Goal: Transaction & Acquisition: Purchase product/service

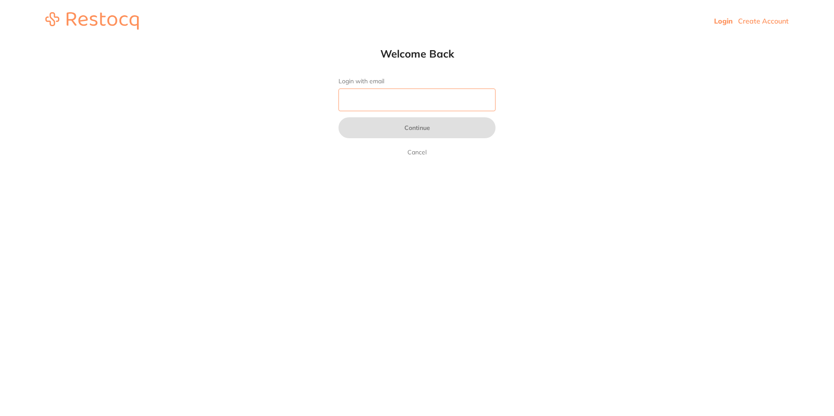
click at [383, 96] on input "Login with email" at bounding box center [417, 100] width 157 height 23
type input "[EMAIL_ADDRESS][DOMAIN_NAME]"
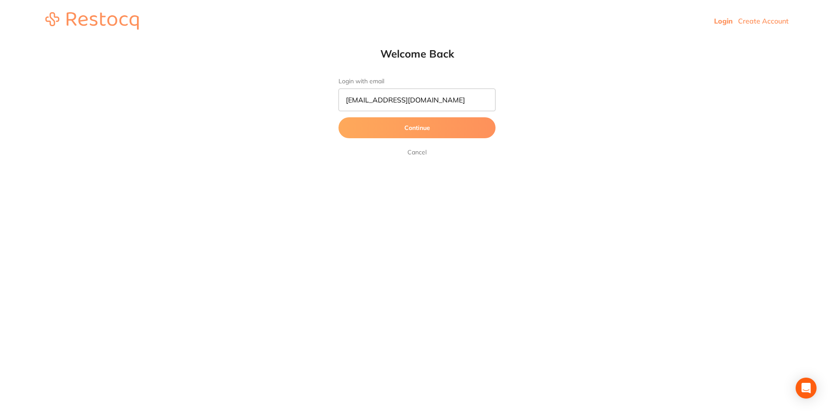
click at [400, 125] on button "Continue" at bounding box center [417, 127] width 157 height 21
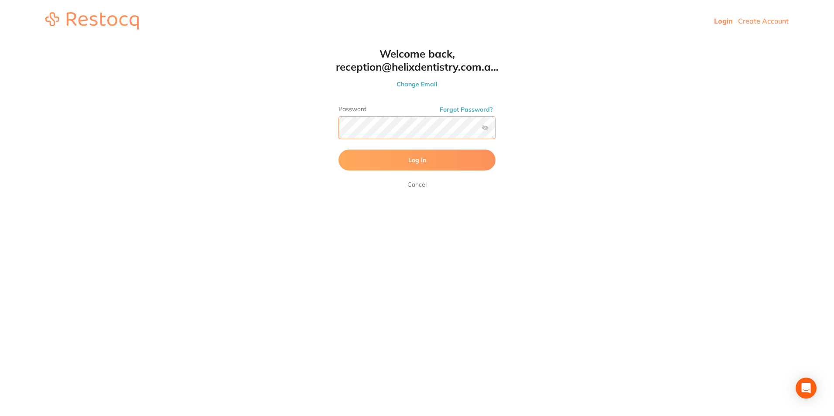
click at [339, 150] on button "Log In" at bounding box center [417, 160] width 157 height 21
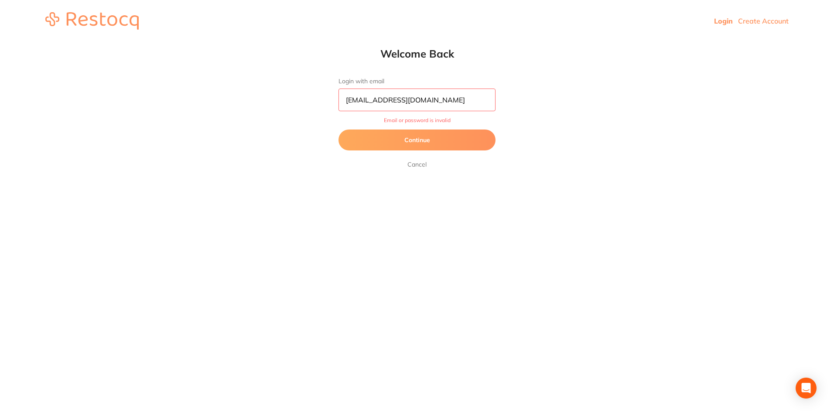
click at [417, 138] on button "Continue" at bounding box center [417, 140] width 157 height 21
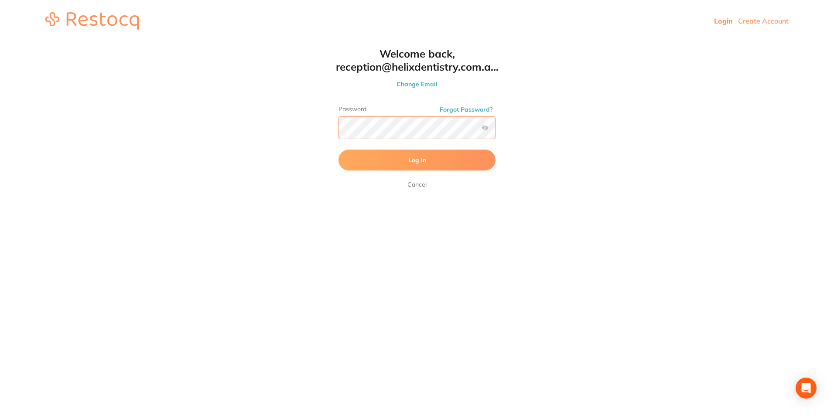
click at [277, 42] on html "Login Create Account Welcome Back Login with email [EMAIL_ADDRESS][DOMAIN_NAME]…" at bounding box center [417, 21] width 834 height 42
click at [339, 150] on button "Log In" at bounding box center [417, 160] width 157 height 21
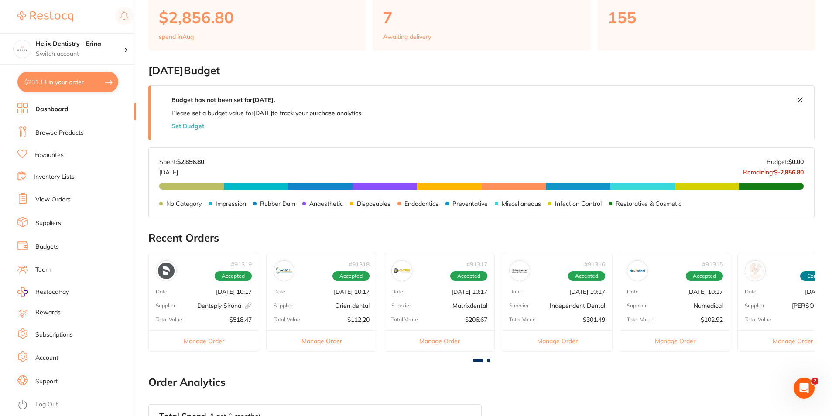
scroll to position [305, 0]
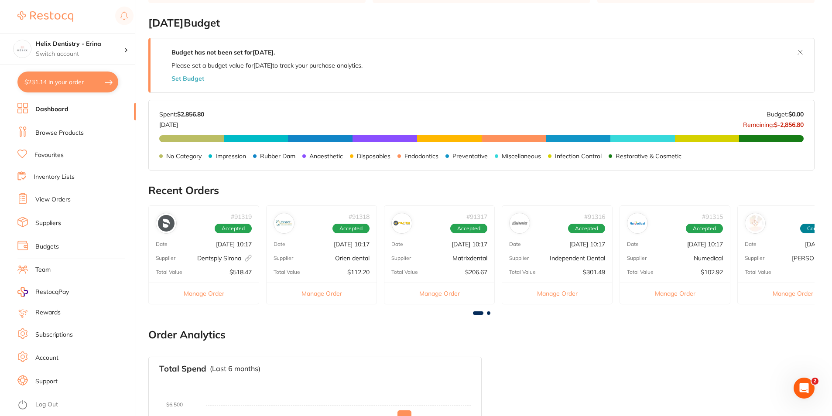
click at [79, 75] on button "$231.14 in your order" at bounding box center [67, 82] width 101 height 21
checkbox input "true"
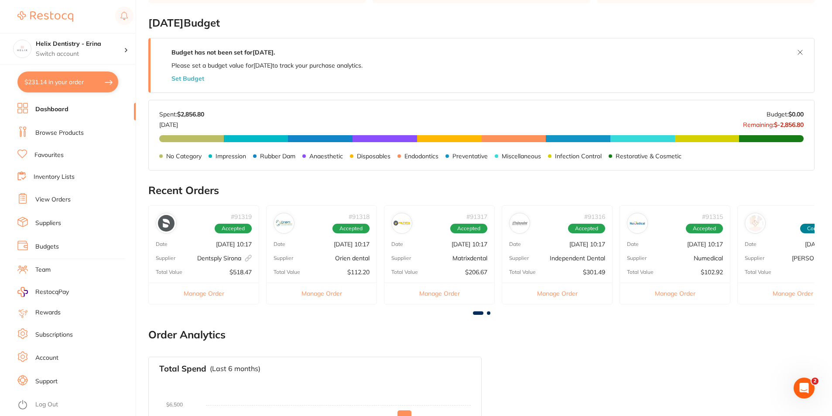
checkbox input "true"
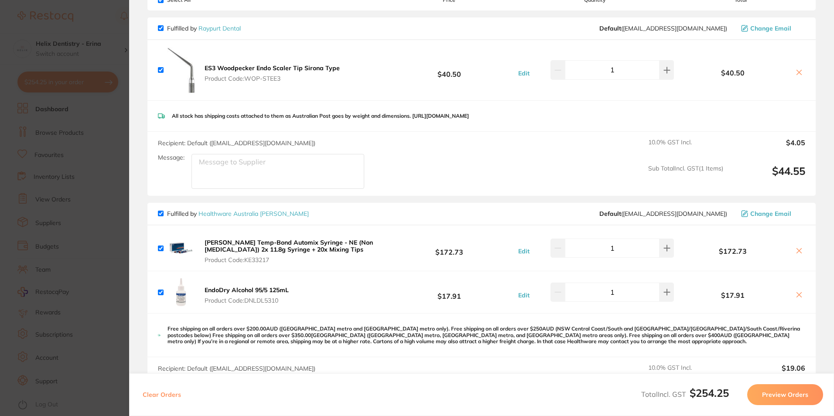
scroll to position [87, 0]
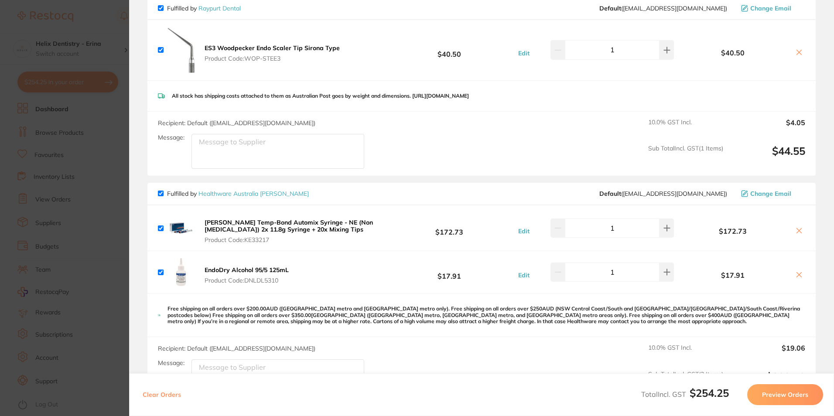
click at [93, 204] on section "Update RRP Set your pre negotiated price for this item. Item Agreed RRP (excl. …" at bounding box center [417, 208] width 834 height 416
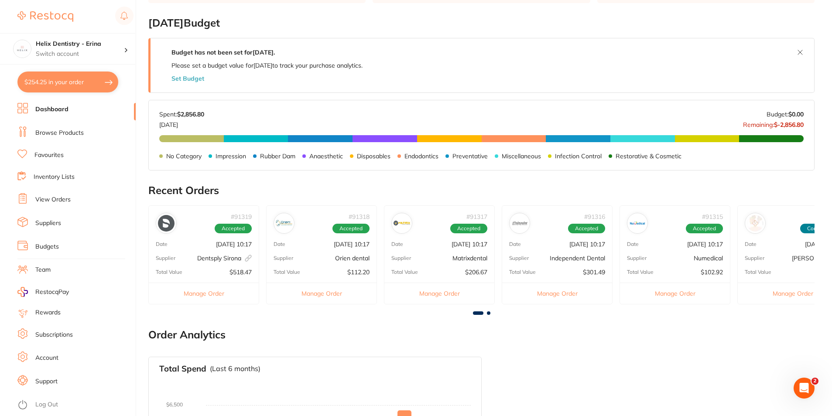
click at [71, 200] on li "View Orders" at bounding box center [76, 199] width 118 height 13
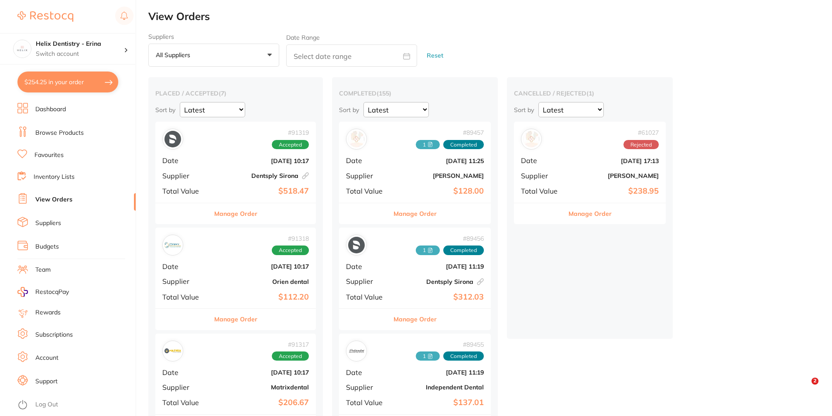
click at [246, 216] on button "Manage Order" at bounding box center [235, 213] width 43 height 21
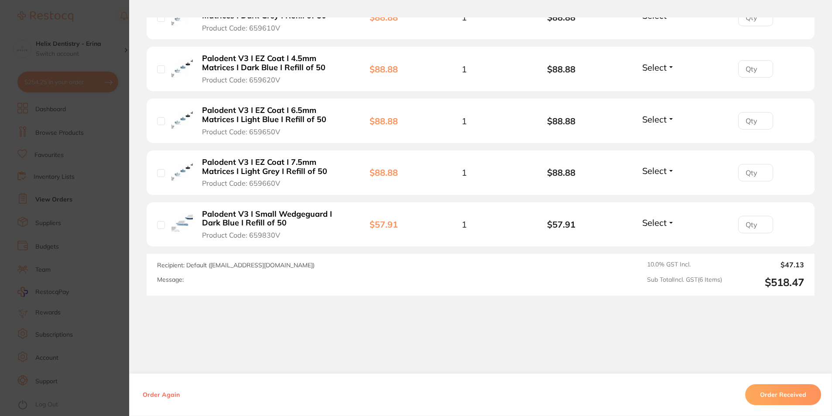
scroll to position [373, 0]
click at [116, 224] on section "Order ID: Restocq- 91319 Linked Order Order Information Accepted Order Order Da…" at bounding box center [416, 208] width 832 height 416
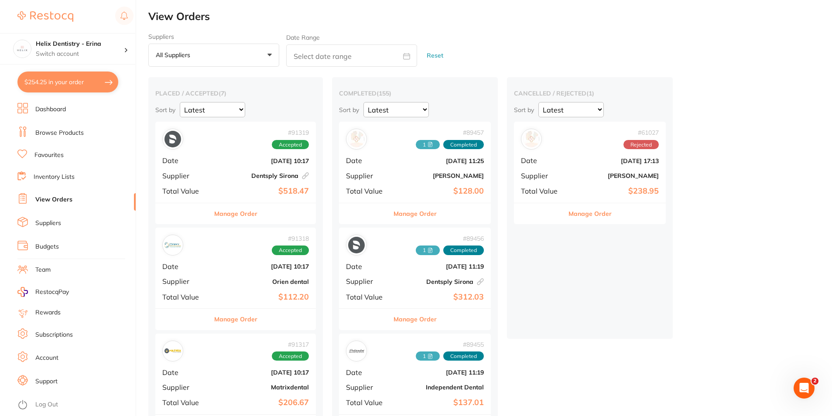
click at [424, 213] on button "Manage Order" at bounding box center [414, 213] width 43 height 21
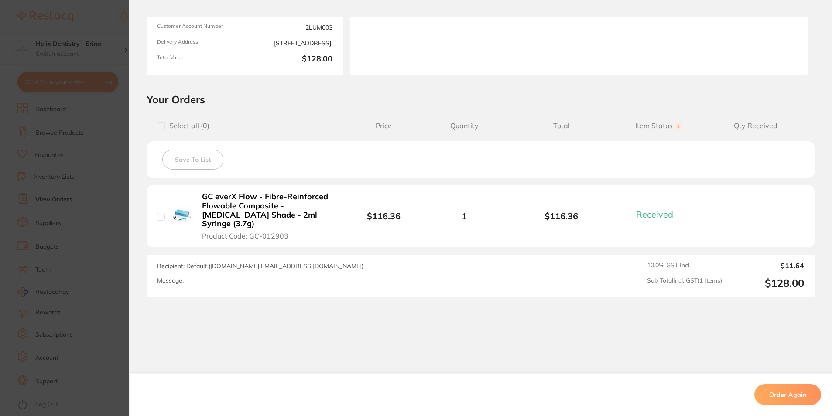
scroll to position [123, 0]
click at [74, 259] on section "Order ID: Restocq- 89457 Order Information 1 Received Completed Order Order Dat…" at bounding box center [416, 208] width 832 height 416
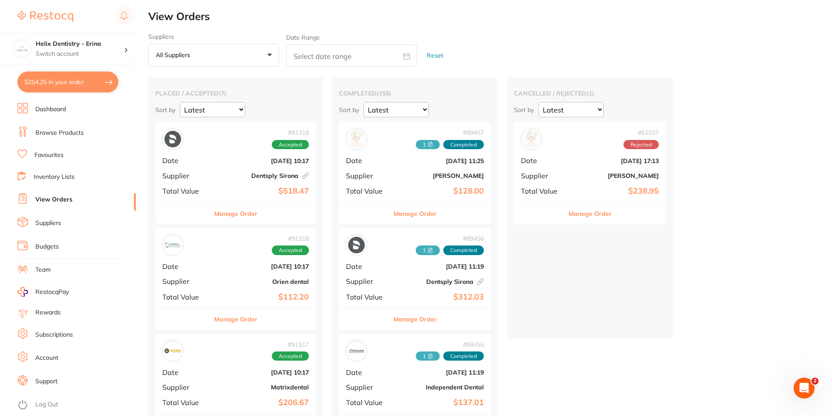
click at [224, 323] on button "Manage Order" at bounding box center [235, 319] width 43 height 21
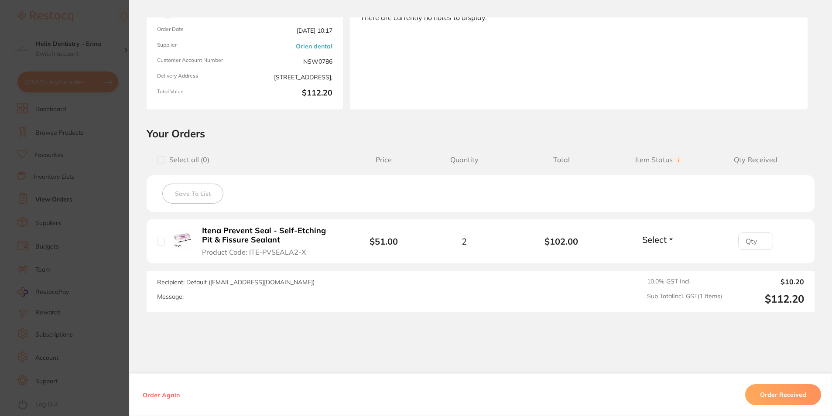
click at [106, 293] on section "Order ID: Restocq- 91318 Order Information Accepted Order Order Date [DATE] 10:…" at bounding box center [416, 208] width 832 height 416
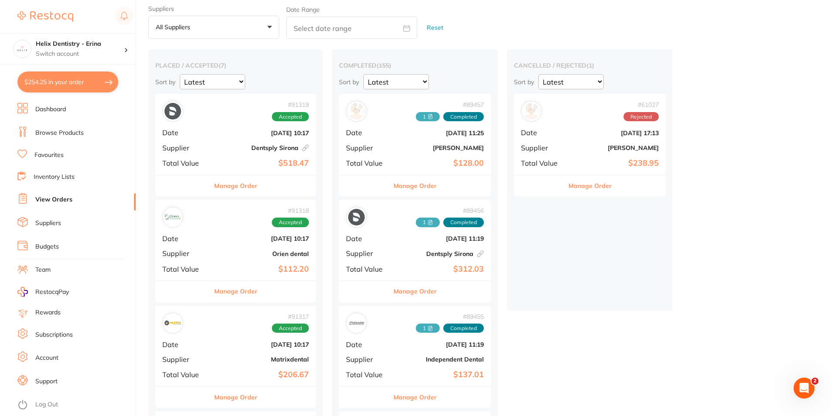
scroll to position [44, 0]
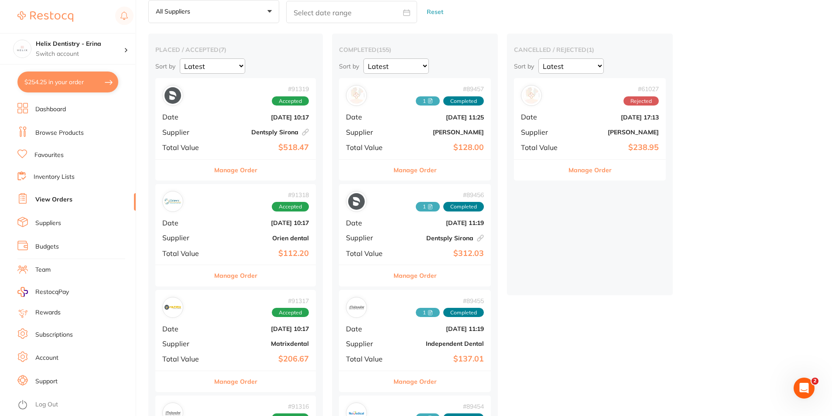
click at [237, 389] on button "Manage Order" at bounding box center [235, 381] width 43 height 21
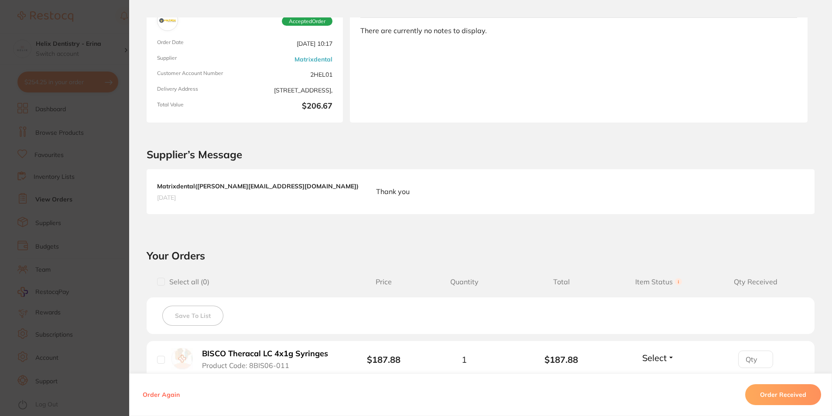
scroll to position [174, 0]
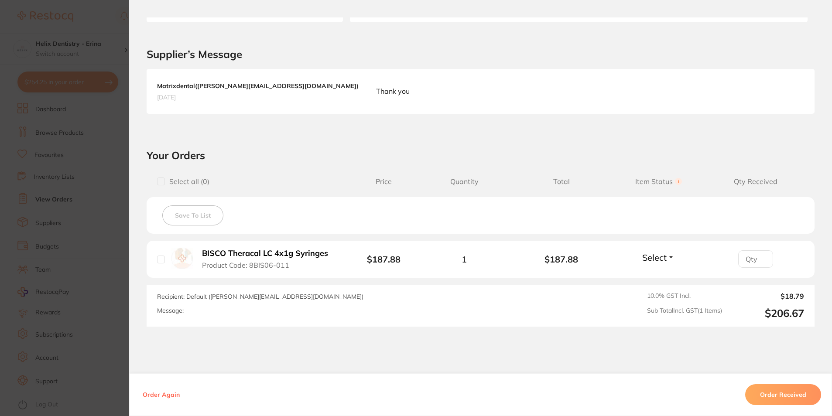
click at [108, 282] on section "Order ID: Restocq- 91317 Order Information Accepted Order Order Date [DATE] 10:…" at bounding box center [416, 208] width 832 height 416
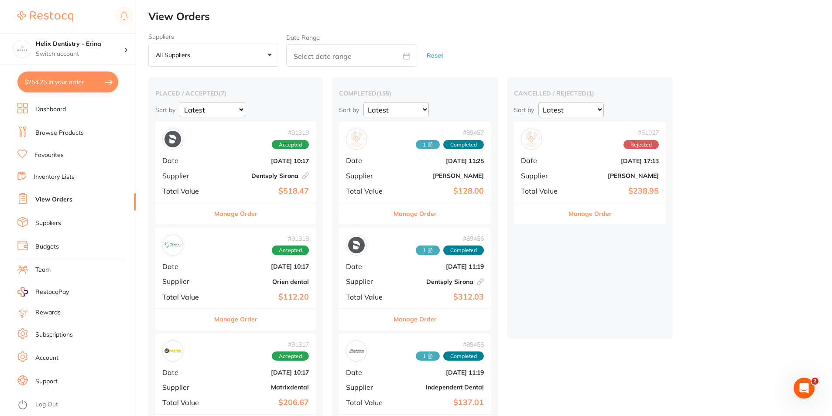
click at [81, 81] on button "$254.25 in your order" at bounding box center [67, 82] width 101 height 21
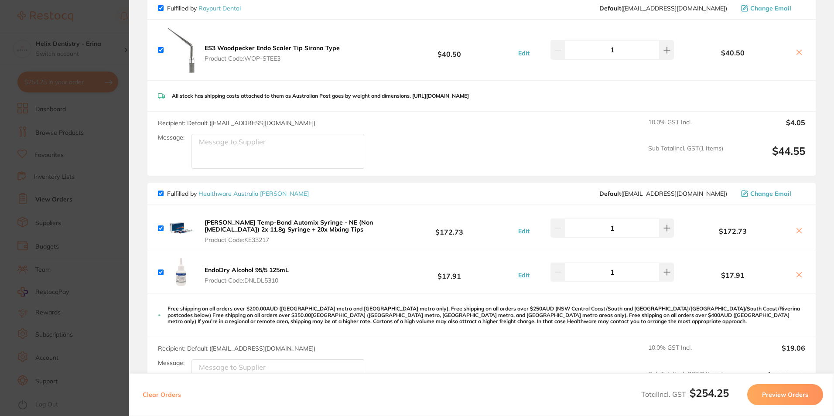
click at [81, 81] on section "Update RRP Set your pre negotiated price for this item. Item Agreed RRP (excl. …" at bounding box center [417, 208] width 834 height 416
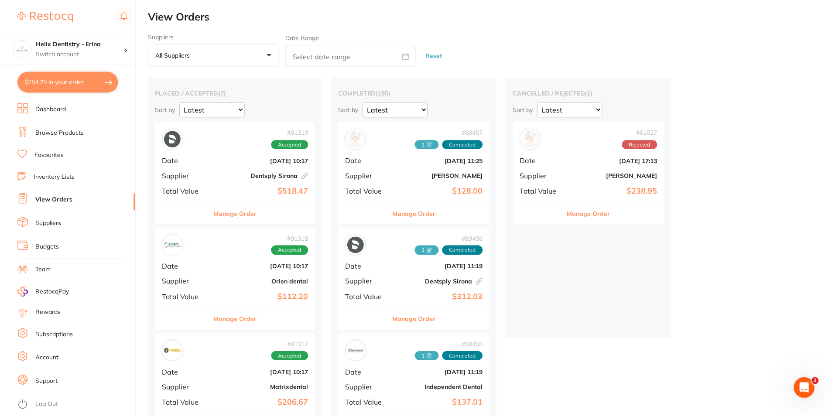
scroll to position [3, 0]
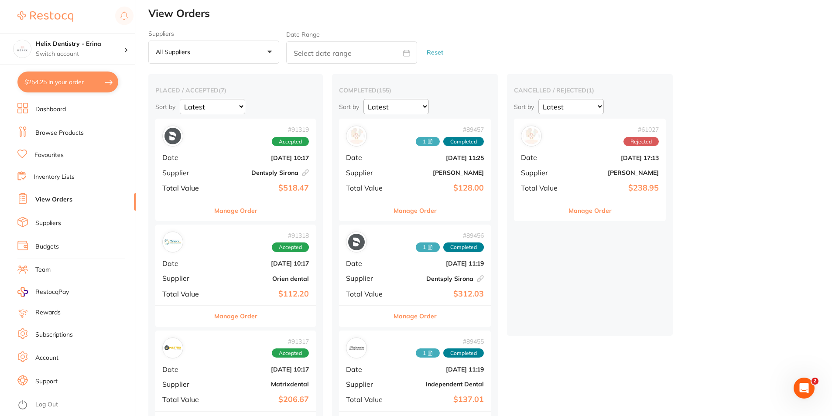
click at [71, 128] on li "Browse Products" at bounding box center [76, 133] width 118 height 13
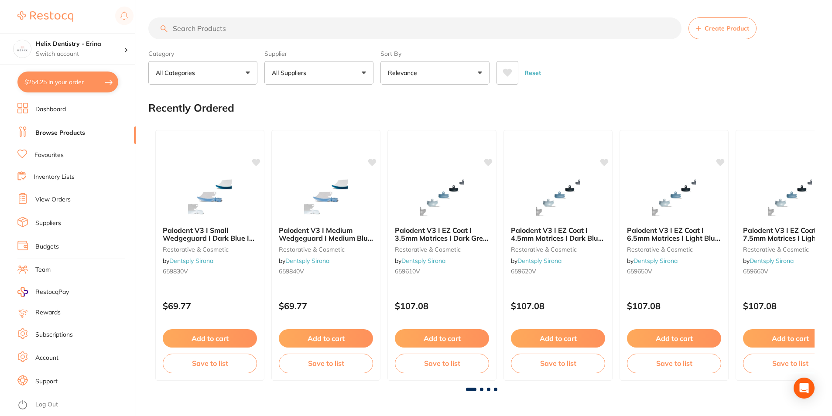
click at [242, 72] on button "All Categories" at bounding box center [202, 73] width 109 height 24
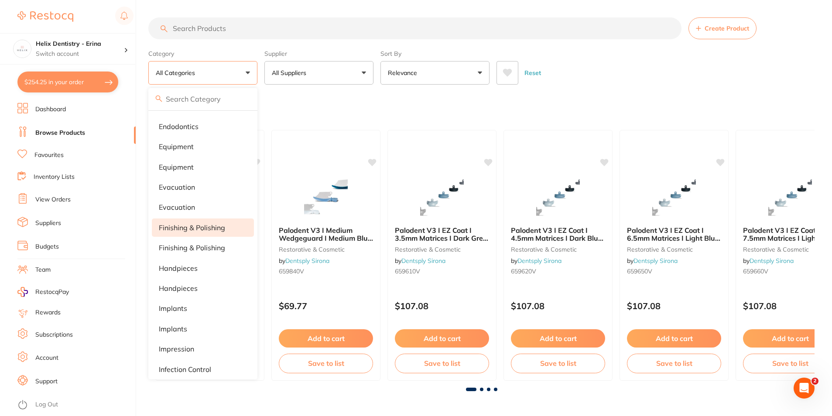
click at [203, 230] on p "finishing & polishing" at bounding box center [192, 228] width 66 height 8
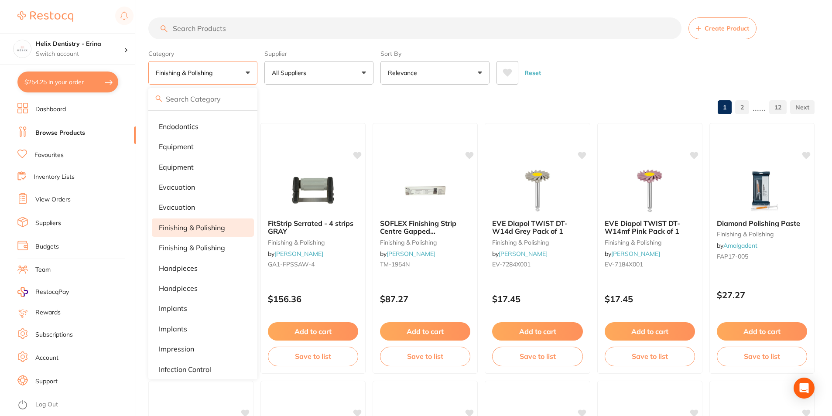
click at [249, 23] on input "search" at bounding box center [414, 28] width 533 height 22
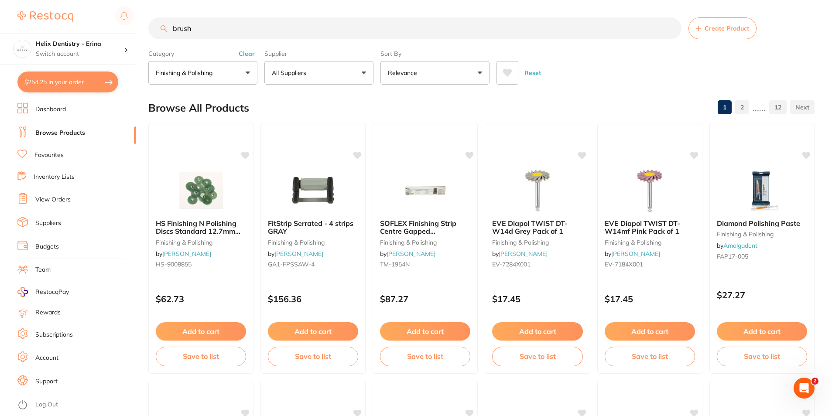
type input "brush"
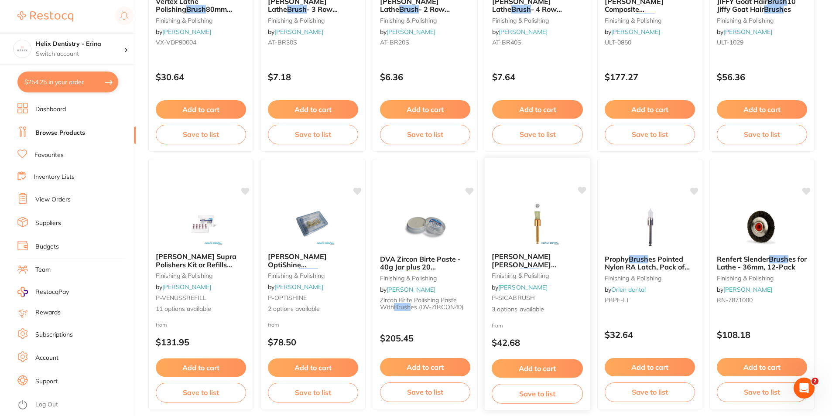
click at [532, 237] on img at bounding box center [537, 224] width 57 height 44
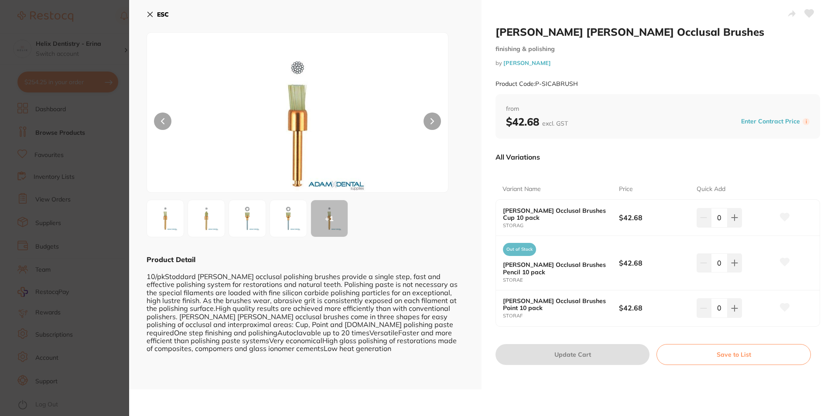
click at [435, 127] on button at bounding box center [432, 121] width 17 height 17
click at [182, 216] on button at bounding box center [166, 219] width 38 height 38
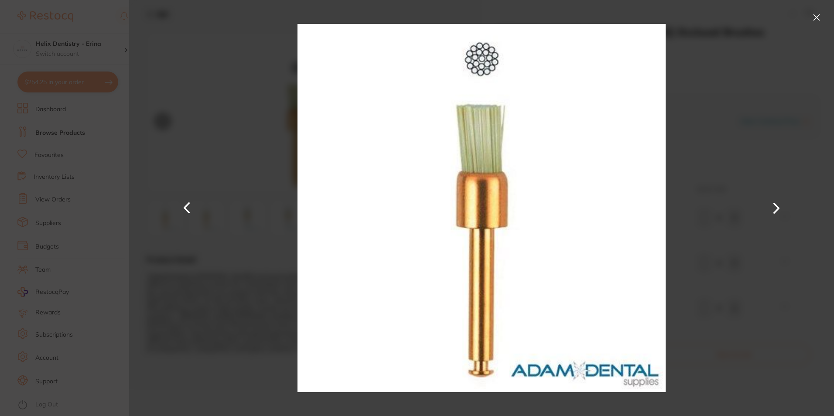
click at [164, 103] on div at bounding box center [481, 208] width 705 height 416
click at [725, 130] on div at bounding box center [481, 208] width 705 height 416
click at [815, 17] on button at bounding box center [817, 17] width 14 height 14
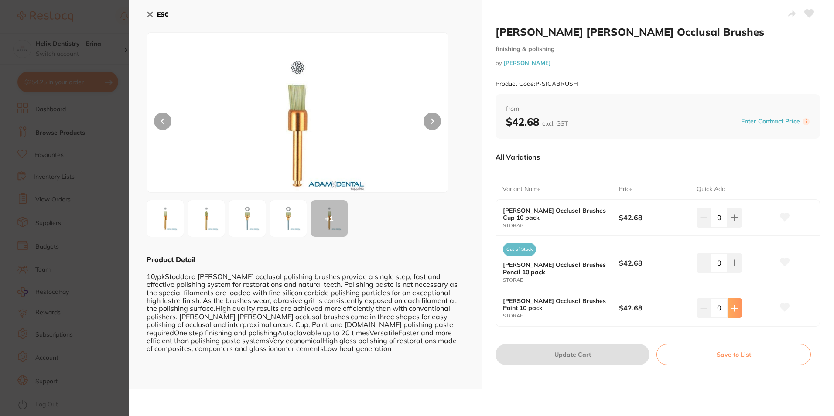
click at [737, 308] on button at bounding box center [735, 307] width 14 height 19
type input "1"
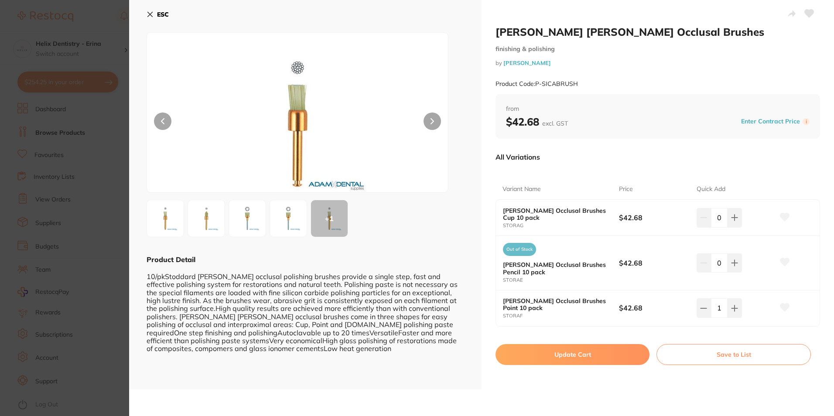
click at [601, 359] on button "Update Cart" at bounding box center [573, 354] width 154 height 21
checkbox input "false"
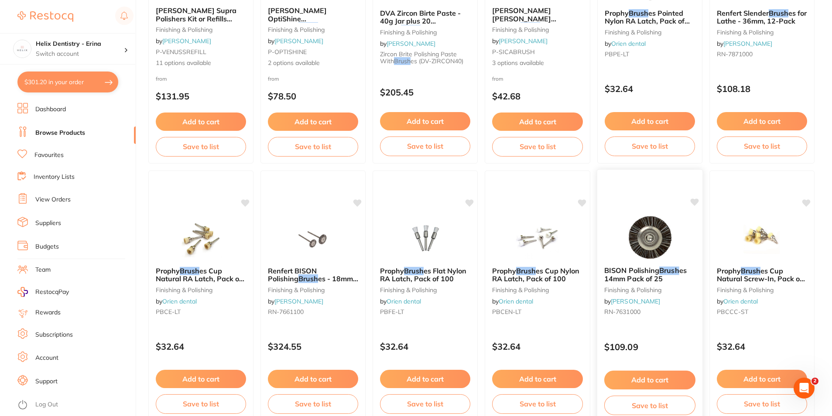
scroll to position [742, 0]
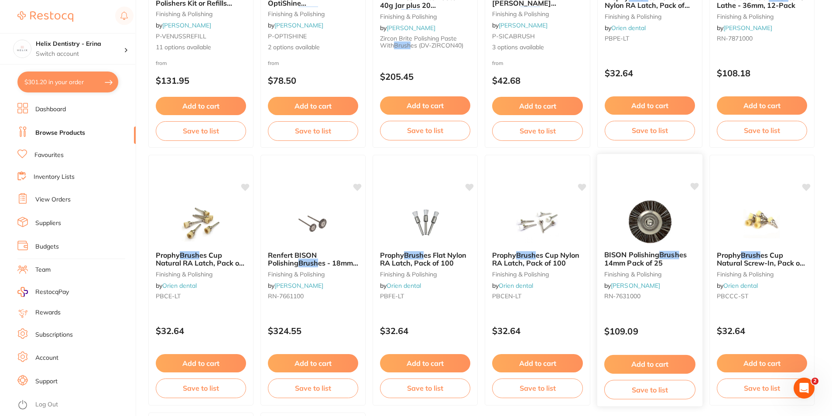
click at [646, 256] on span "BISON Polishing" at bounding box center [631, 254] width 55 height 9
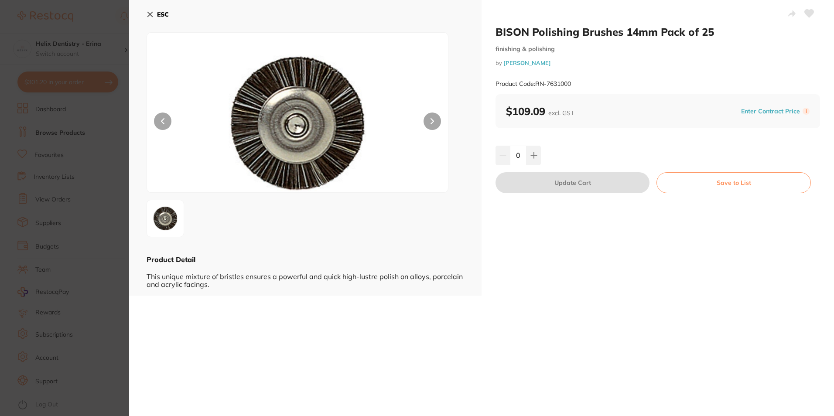
click at [83, 246] on section "BISON Polishing Brushes 14mm Pack of 25 finishing & polishing by [PERSON_NAME] …" at bounding box center [417, 208] width 834 height 416
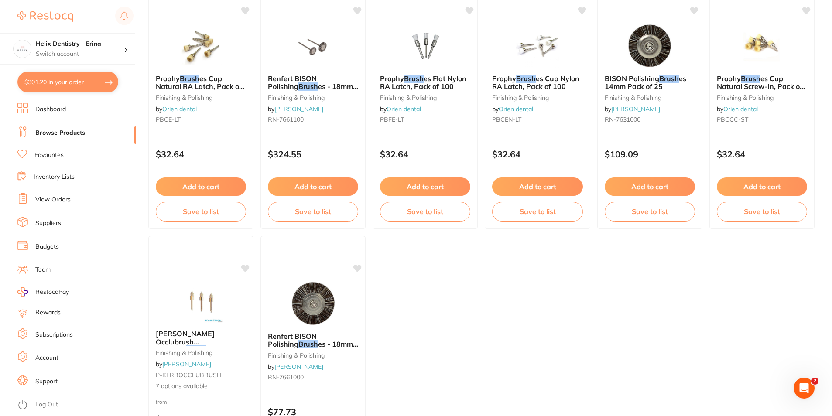
scroll to position [960, 0]
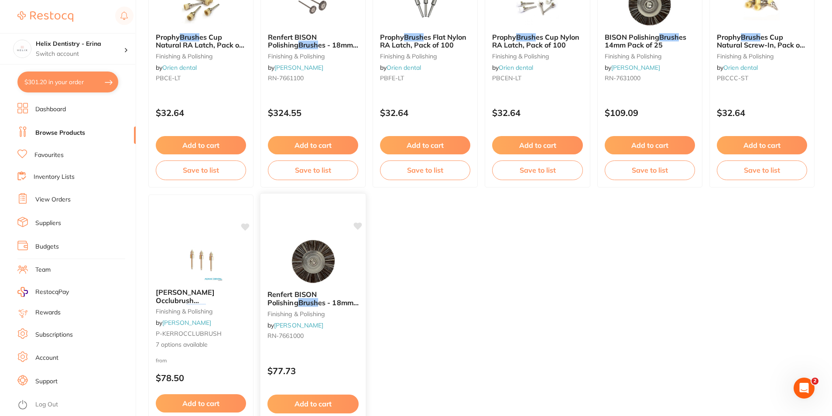
click at [317, 298] on span "Renfert BISON Polishing" at bounding box center [291, 298] width 49 height 17
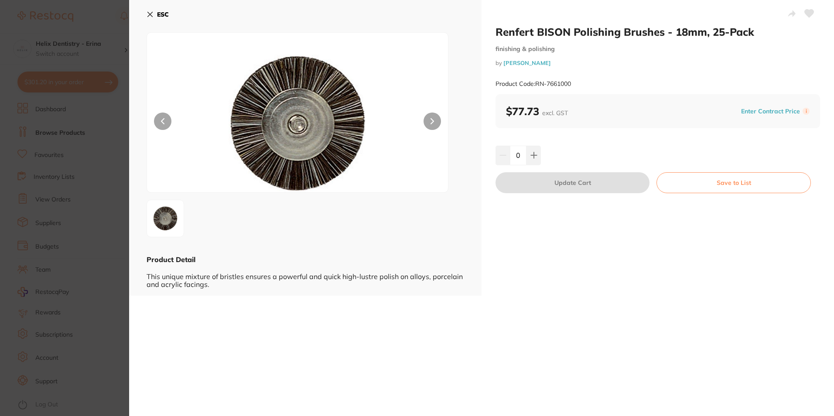
click at [107, 290] on section "Renfert BISON Polishing Brushes - 18mm, 25-Pack finishing & polishing by [PERSO…" at bounding box center [417, 208] width 834 height 416
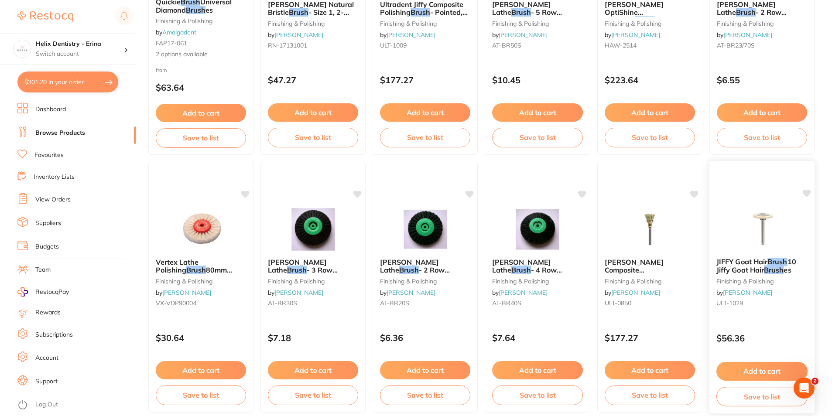
scroll to position [262, 0]
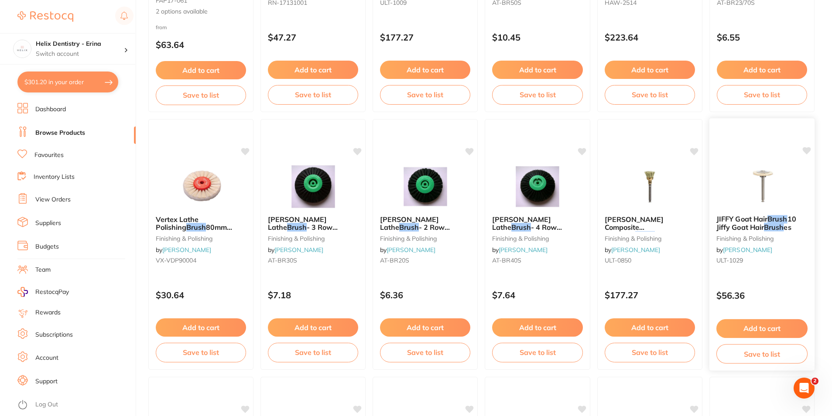
click at [764, 327] on button "Add to cart" at bounding box center [761, 328] width 91 height 19
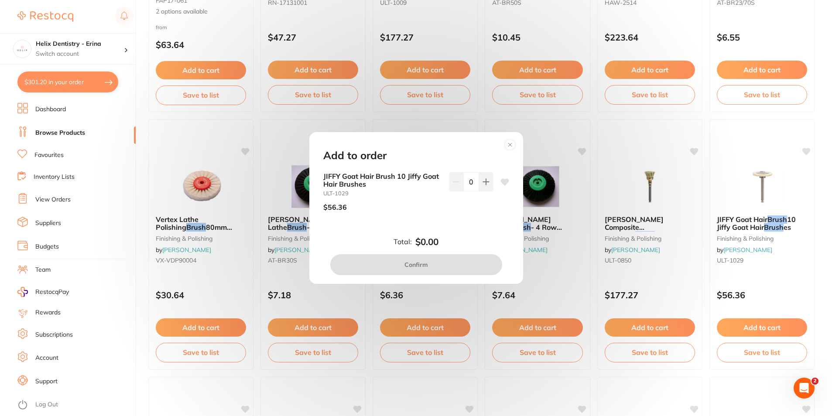
scroll to position [0, 0]
click at [484, 181] on icon at bounding box center [486, 182] width 6 height 6
type input "1"
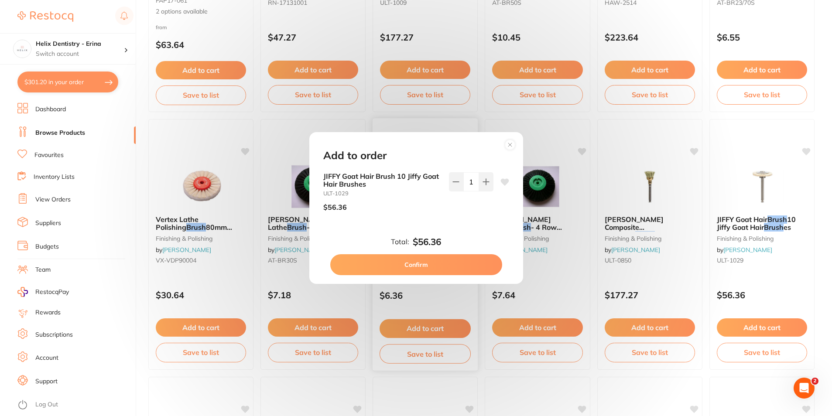
click at [444, 270] on button "Confirm" at bounding box center [416, 264] width 172 height 21
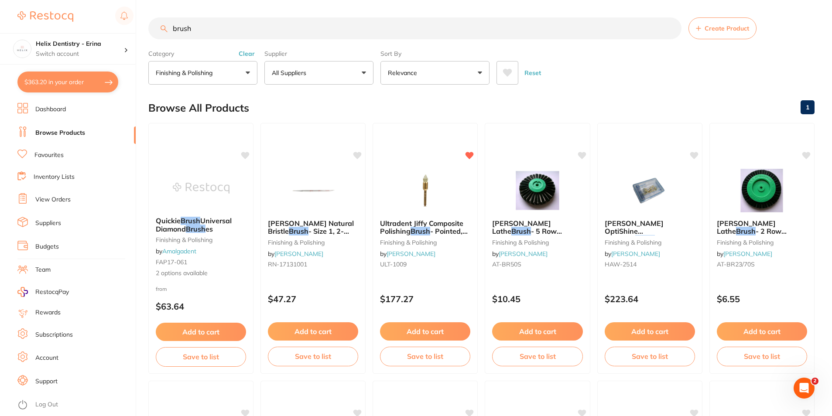
click at [220, 26] on input "brush" at bounding box center [414, 28] width 533 height 22
click at [219, 25] on input "brush" at bounding box center [414, 28] width 533 height 22
drag, startPoint x: 218, startPoint y: 25, endPoint x: 143, endPoint y: 23, distance: 75.1
click at [143, 23] on div "$363.20 Helix Dentistry - Erina Switch account Helix Dentistry - Erina Helix De…" at bounding box center [416, 208] width 832 height 416
type input "polishing paste"
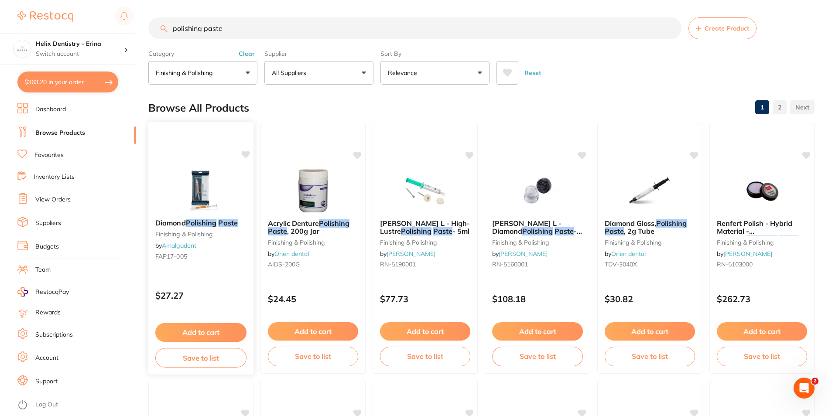
click at [204, 332] on button "Add to cart" at bounding box center [200, 332] width 91 height 19
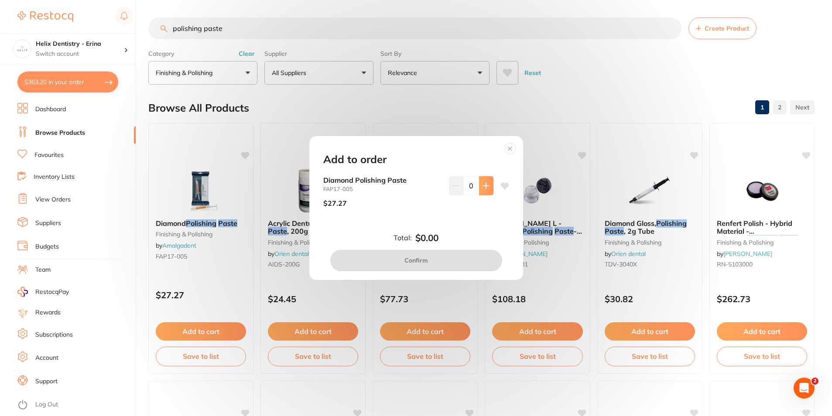
click at [487, 186] on button at bounding box center [486, 185] width 14 height 19
type input "1"
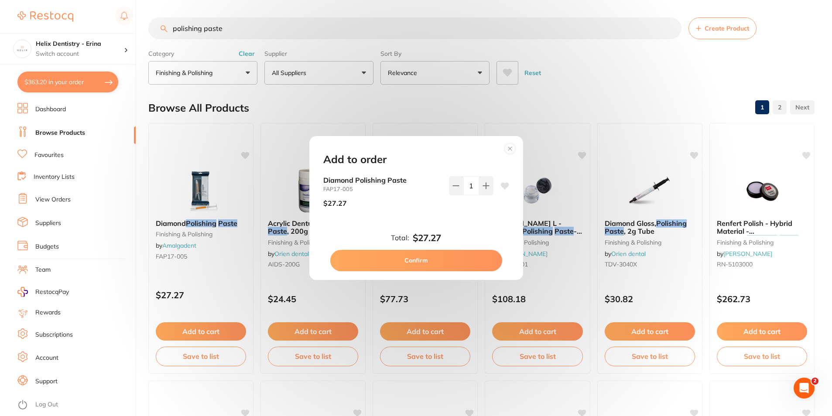
click at [462, 261] on button "Confirm" at bounding box center [416, 260] width 172 height 21
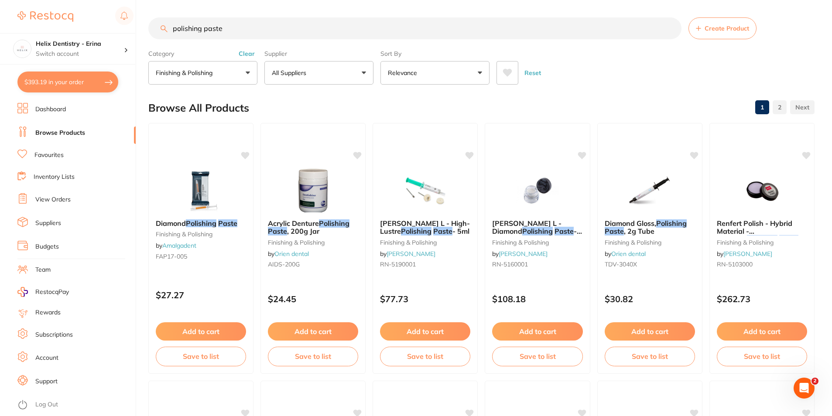
click at [232, 26] on input "polishing paste" at bounding box center [414, 28] width 533 height 22
click at [233, 26] on input "polishing paste" at bounding box center [414, 28] width 533 height 22
click at [232, 26] on input "polishing paste" at bounding box center [414, 28] width 533 height 22
click at [229, 26] on input "polishing paste" at bounding box center [414, 28] width 533 height 22
click at [225, 28] on input "polishing paste" at bounding box center [414, 28] width 533 height 22
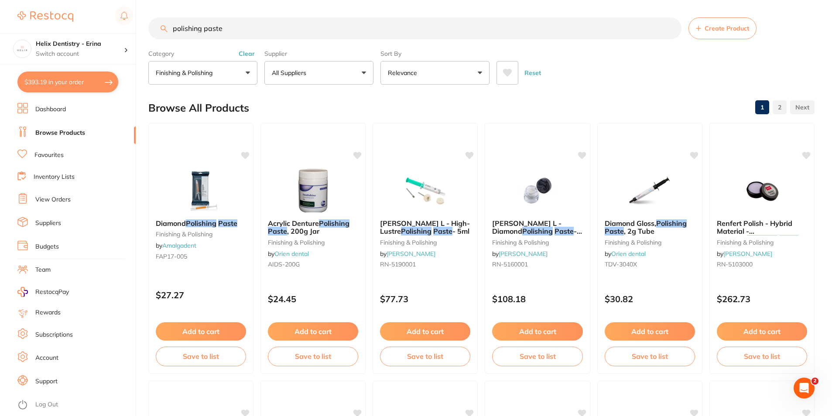
click at [222, 28] on input "polishing paste" at bounding box center [414, 28] width 533 height 22
drag, startPoint x: 231, startPoint y: 34, endPoint x: 147, endPoint y: 31, distance: 84.3
click at [147, 31] on div "$393.19 Helix Dentistry - Erina Switch account Helix Dentistry - Erina Helix De…" at bounding box center [416, 208] width 832 height 416
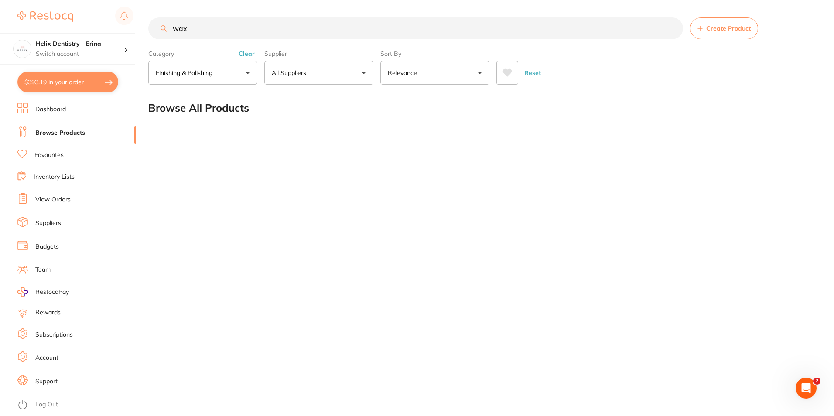
click at [203, 31] on input "wax" at bounding box center [415, 28] width 535 height 22
type input "wax"
drag, startPoint x: 200, startPoint y: 30, endPoint x: 161, endPoint y: 30, distance: 38.8
click at [162, 30] on div "wax Create Product" at bounding box center [482, 28] width 668 height 22
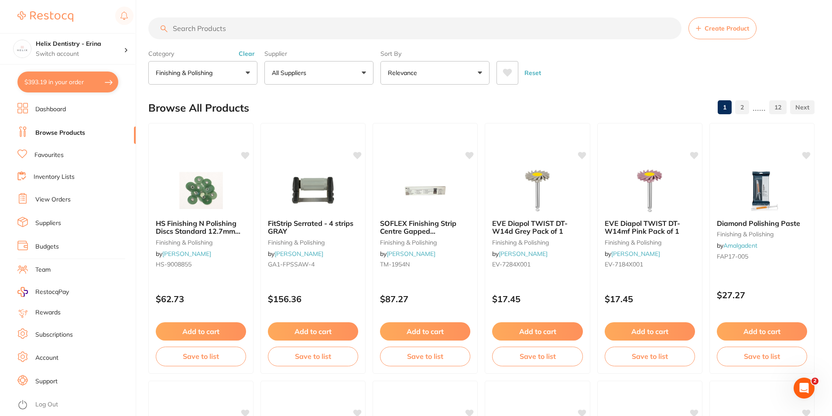
scroll to position [0, 0]
click at [201, 29] on input "search" at bounding box center [414, 28] width 533 height 22
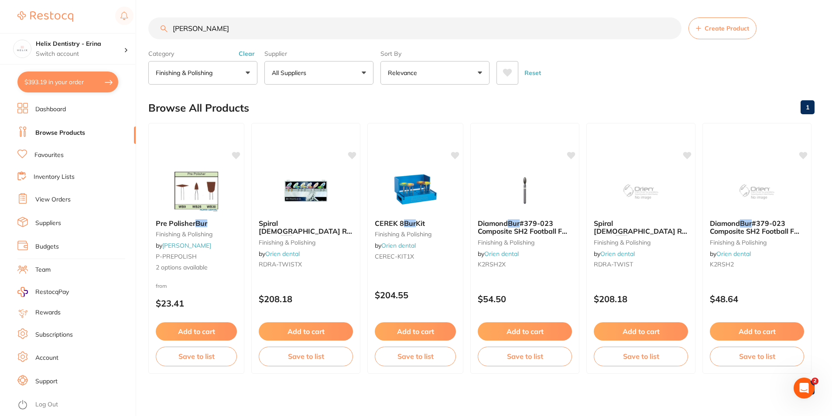
type input "[PERSON_NAME]"
click at [212, 67] on button "finishing & polishing" at bounding box center [202, 73] width 109 height 24
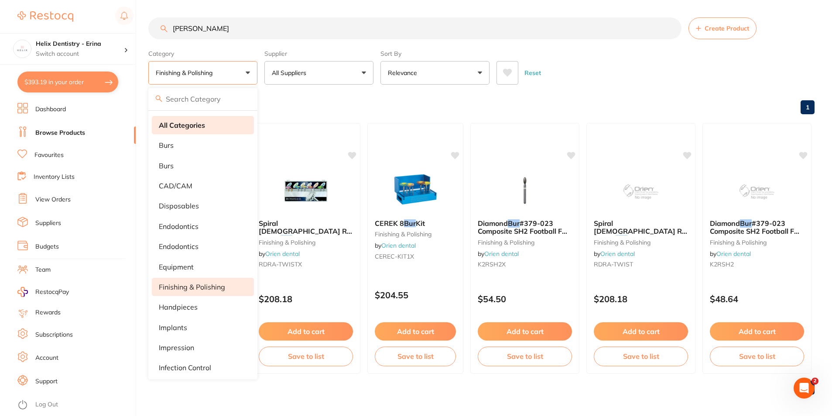
click at [189, 128] on strong "All Categories" at bounding box center [182, 125] width 46 height 8
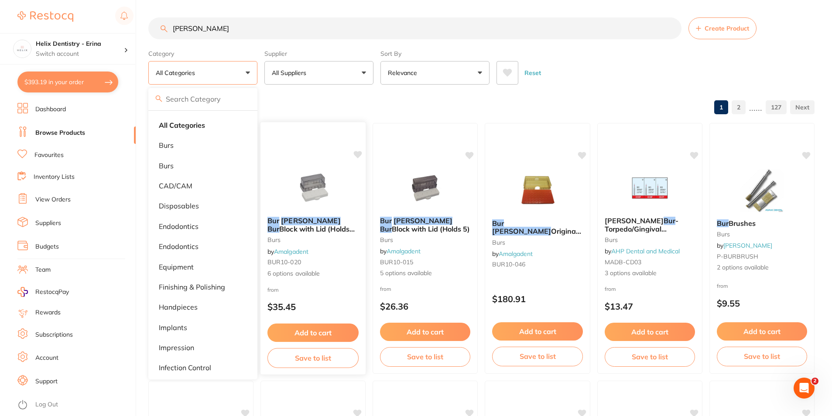
click at [330, 328] on button "Add to cart" at bounding box center [312, 333] width 91 height 19
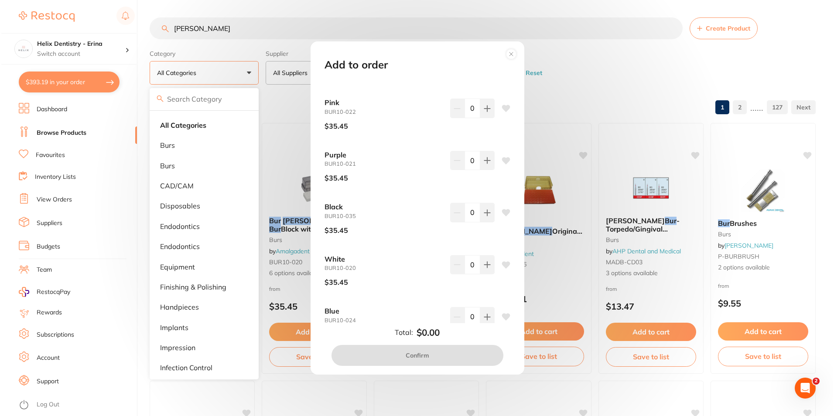
scroll to position [71, 0]
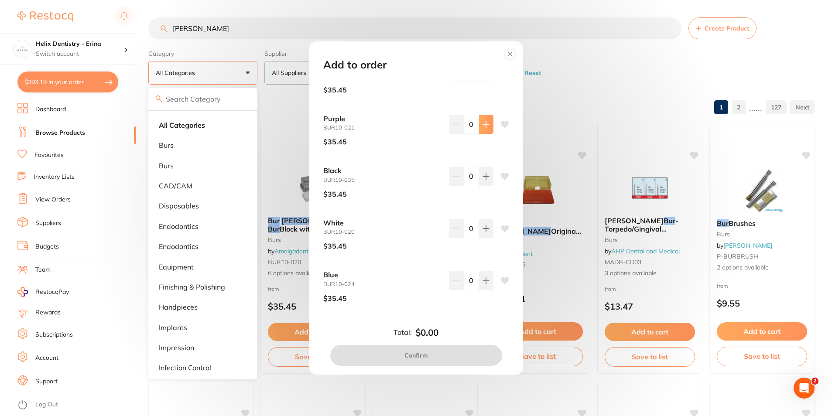
click at [490, 123] on button at bounding box center [486, 124] width 14 height 19
type input "1"
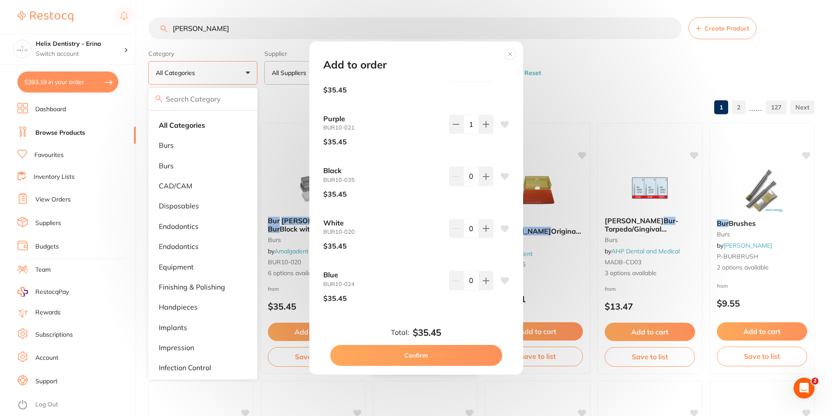
click at [418, 350] on button "Confirm" at bounding box center [416, 355] width 172 height 21
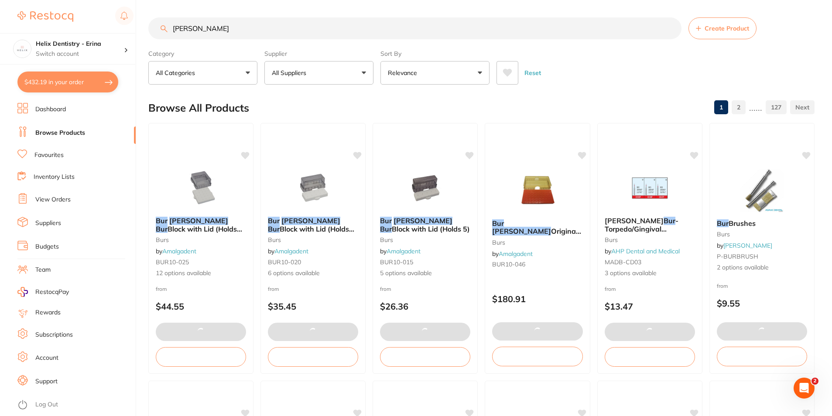
click at [93, 86] on button "$432.19 in your order" at bounding box center [67, 82] width 101 height 21
checkbox input "true"
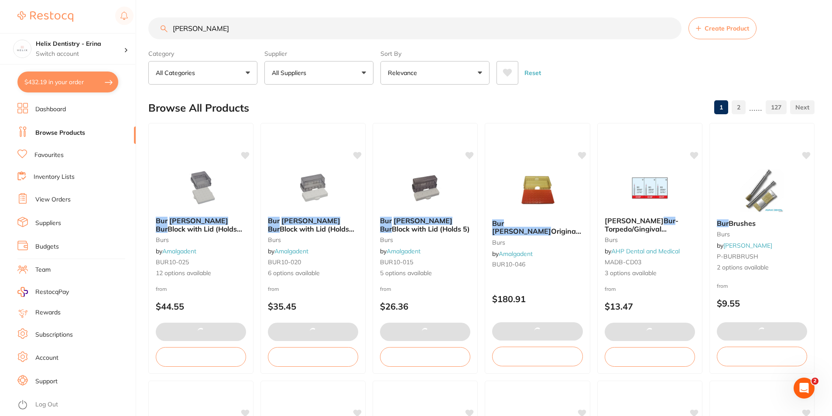
checkbox input "true"
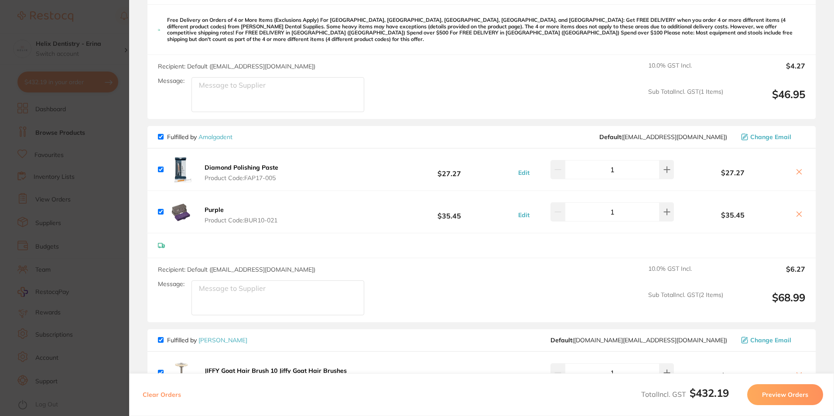
scroll to position [567, 0]
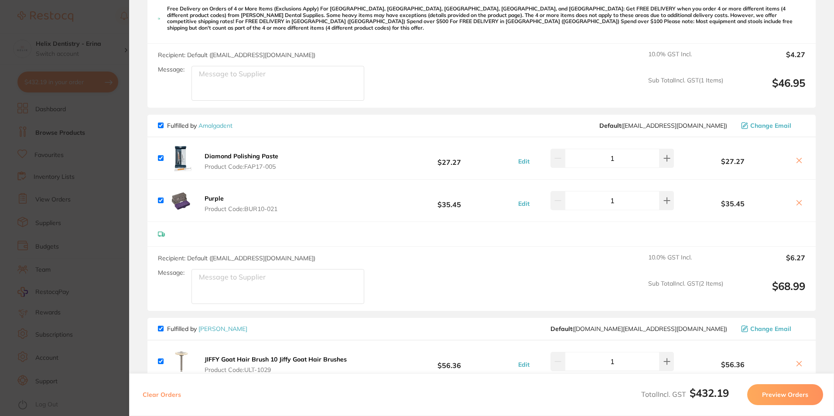
click at [89, 169] on section "Update RRP Set your pre negotiated price for this item. Item Agreed RRP (excl. …" at bounding box center [417, 208] width 834 height 416
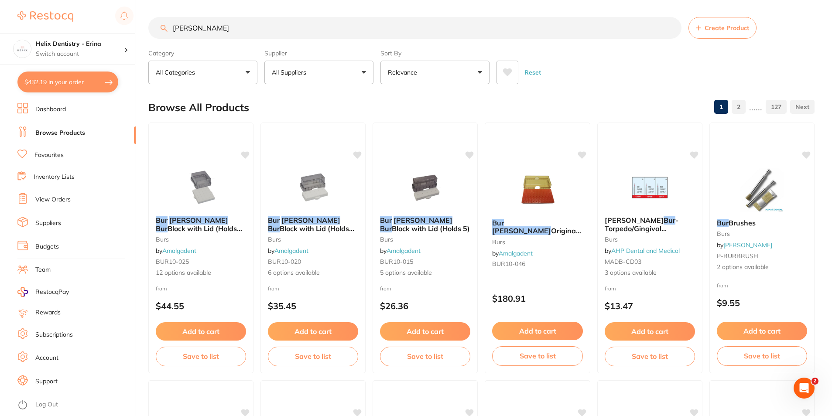
click at [290, 27] on input "[PERSON_NAME]" at bounding box center [414, 28] width 533 height 22
type input "composite brush"
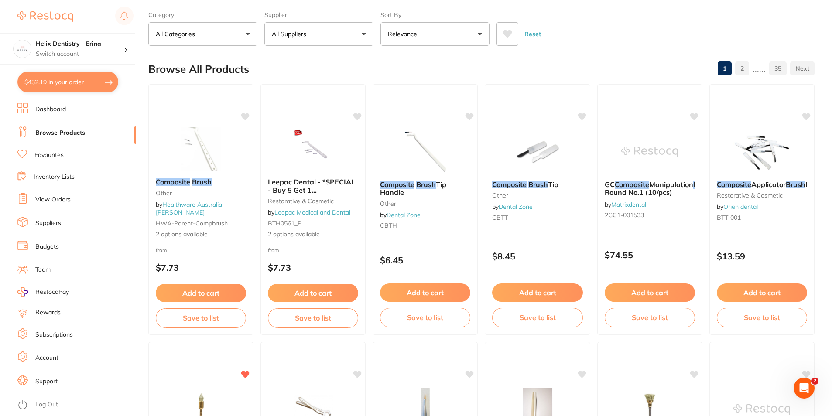
scroll to position [0, 0]
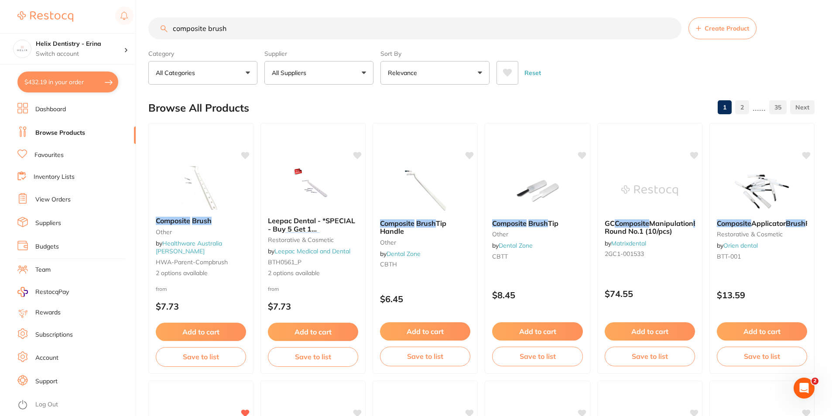
click at [237, 73] on button "All Categories" at bounding box center [202, 73] width 109 height 24
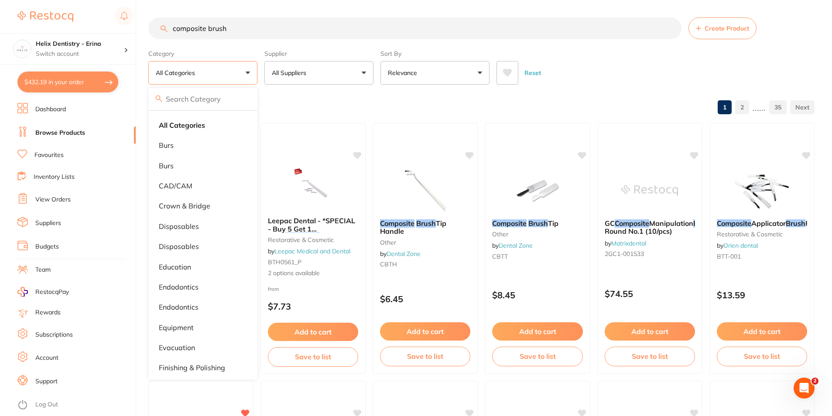
click at [314, 64] on button "All Suppliers" at bounding box center [318, 73] width 109 height 24
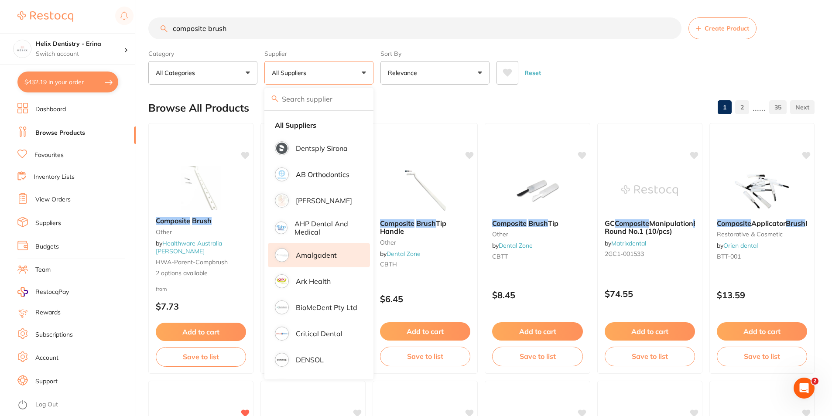
click at [331, 258] on p "Amalgadent" at bounding box center [316, 255] width 41 height 8
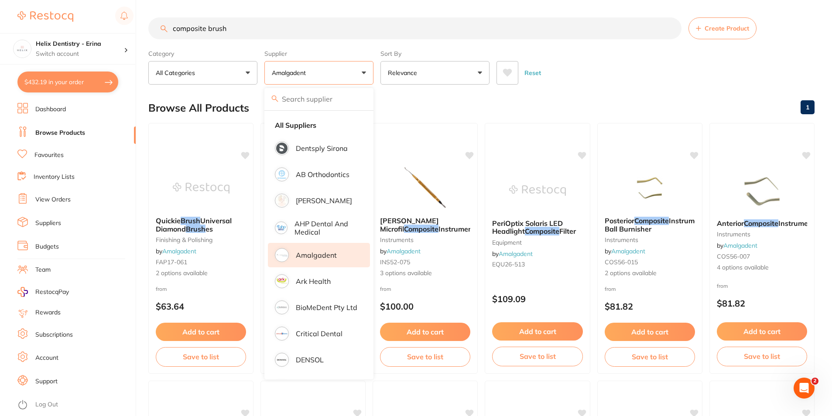
click at [585, 50] on div "Category All Categories All Categories burs equipment finishing & polishing ins…" at bounding box center [481, 65] width 666 height 38
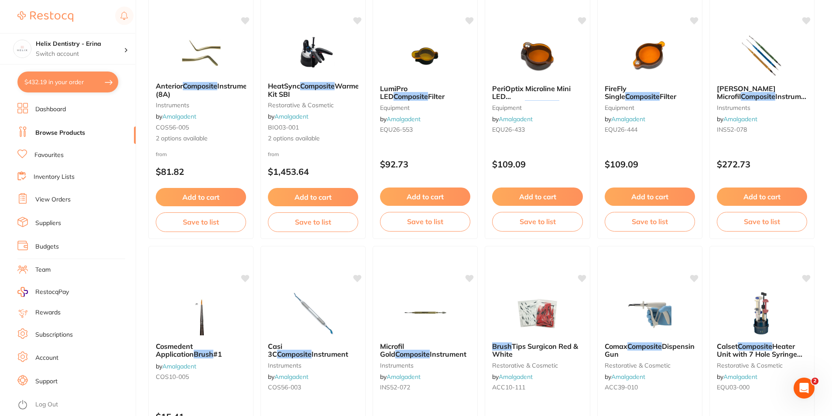
scroll to position [567, 0]
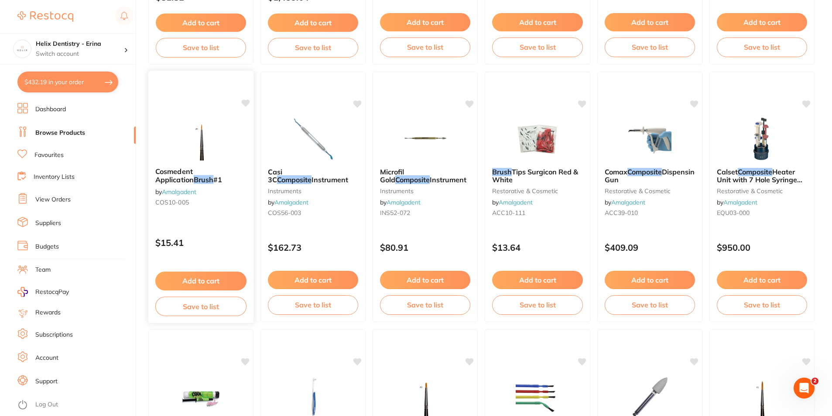
click at [187, 190] on link "Amalgadent" at bounding box center [179, 192] width 34 height 8
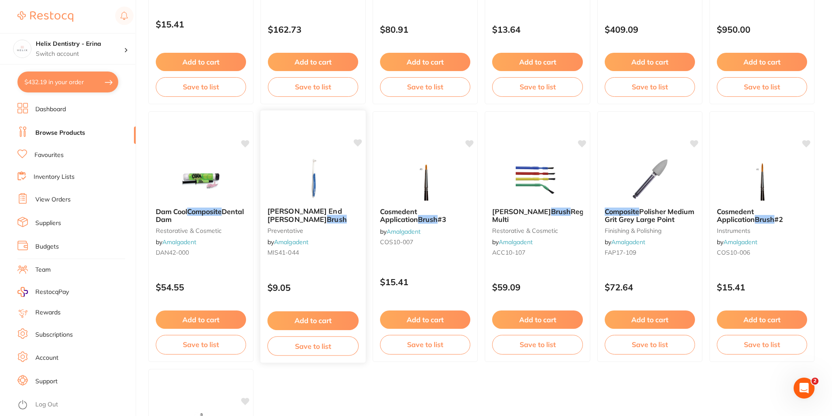
scroll to position [742, 0]
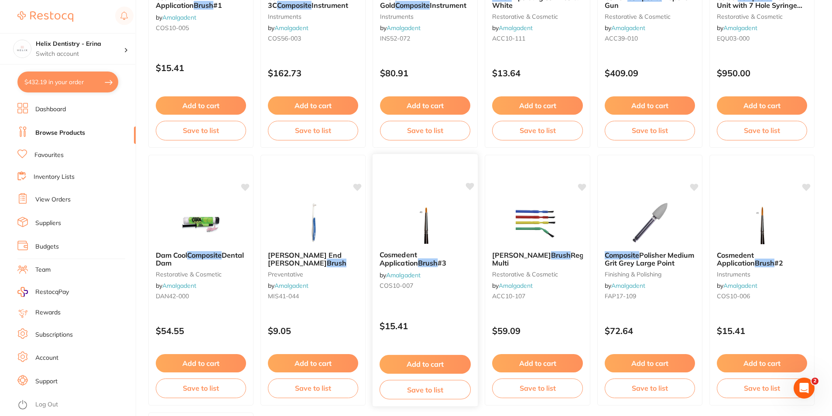
click at [472, 185] on icon at bounding box center [470, 186] width 8 height 7
click at [421, 367] on button "Add to cart" at bounding box center [425, 364] width 91 height 19
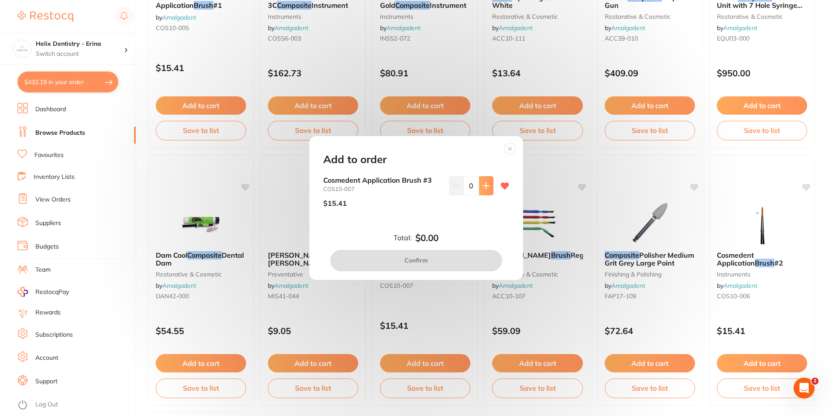
scroll to position [0, 0]
click at [484, 184] on icon at bounding box center [486, 186] width 6 height 6
type input "1"
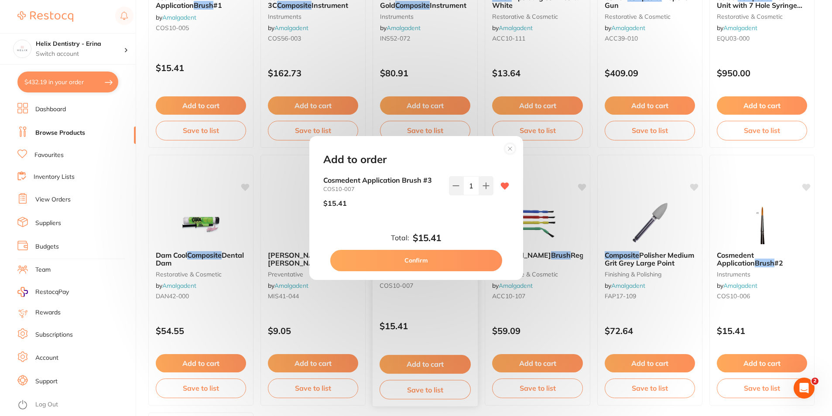
drag, startPoint x: 425, startPoint y: 255, endPoint x: 429, endPoint y: 261, distance: 7.6
click at [425, 255] on button "Confirm" at bounding box center [416, 260] width 172 height 21
checkbox input "false"
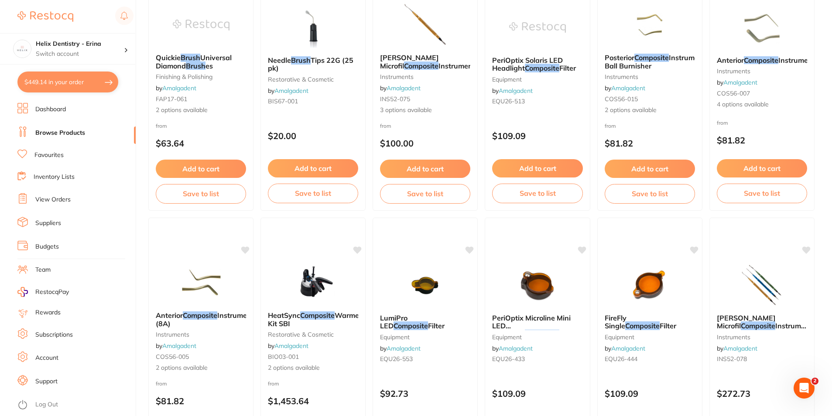
scroll to position [162, 0]
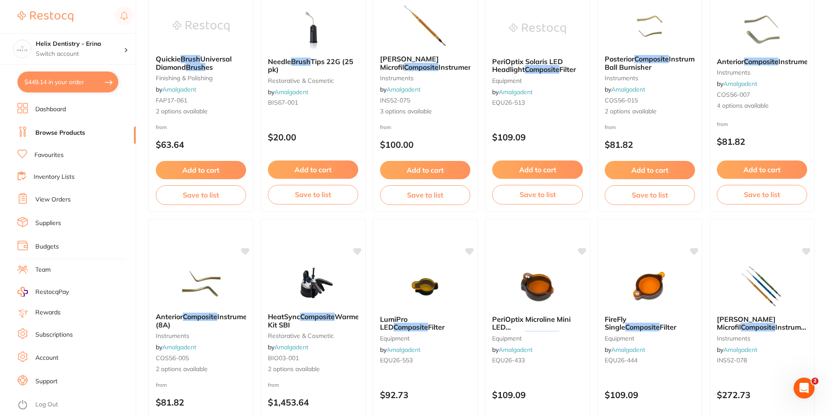
click at [77, 82] on button "$449.14 in your order" at bounding box center [67, 82] width 101 height 21
checkbox input "true"
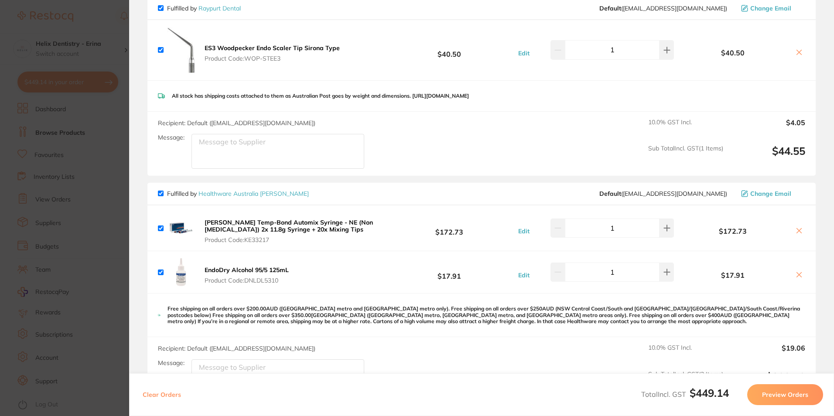
scroll to position [0, 0]
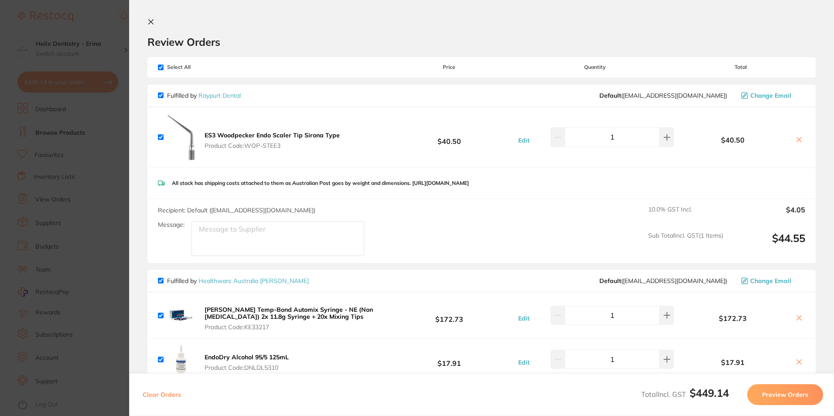
click at [796, 316] on icon at bounding box center [799, 318] width 7 height 7
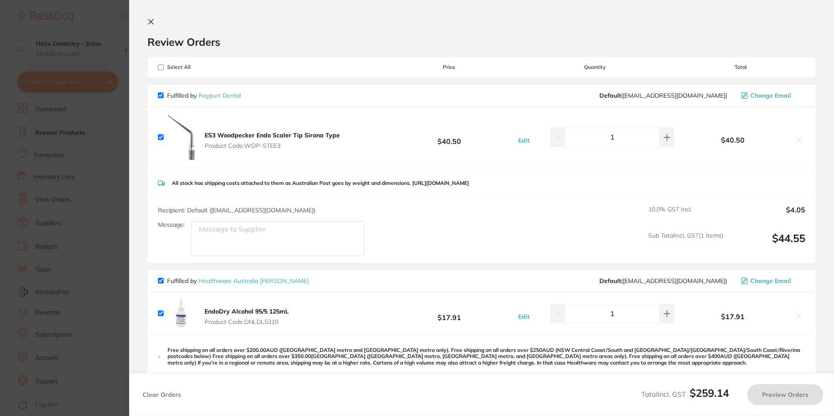
checkbox input "true"
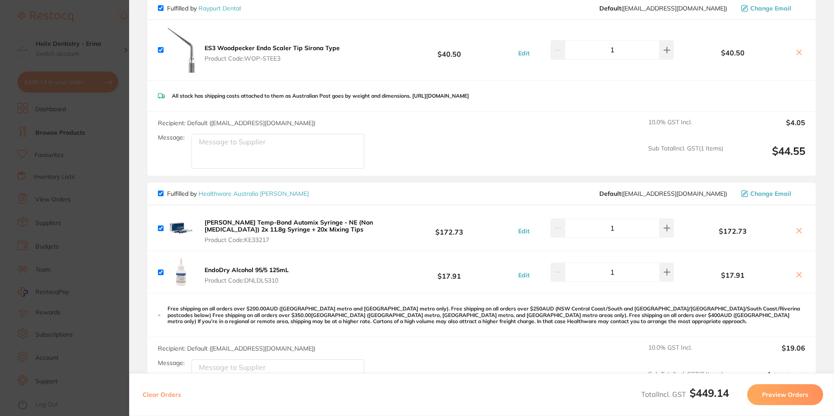
click at [160, 229] on input "checkbox" at bounding box center [161, 229] width 6 height 6
checkbox input "false"
click at [801, 228] on button at bounding box center [799, 231] width 12 height 9
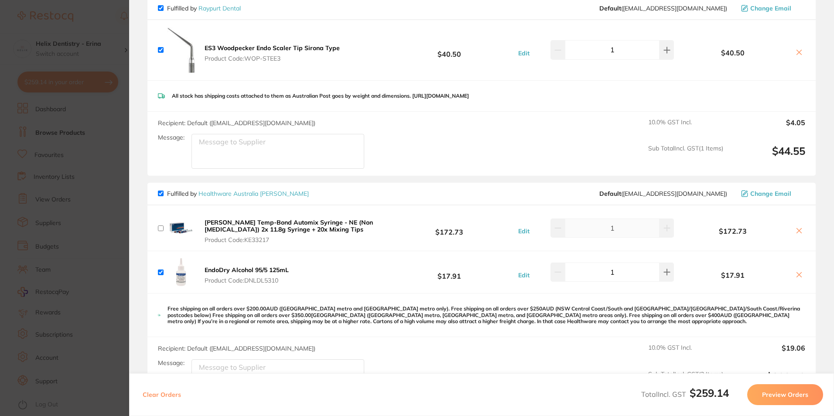
checkbox input "true"
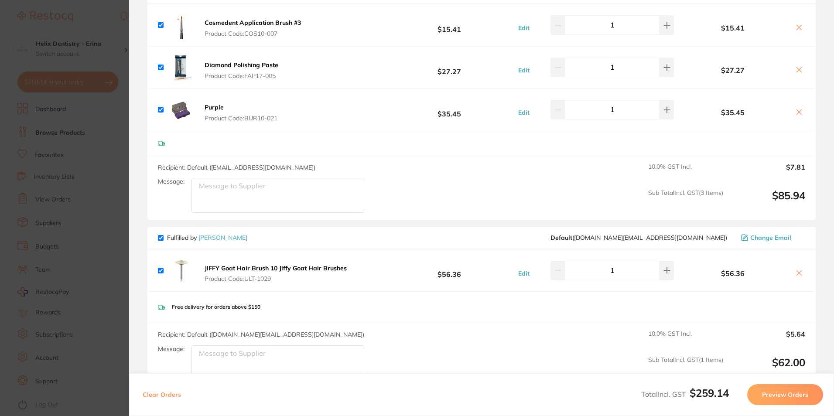
scroll to position [762, 0]
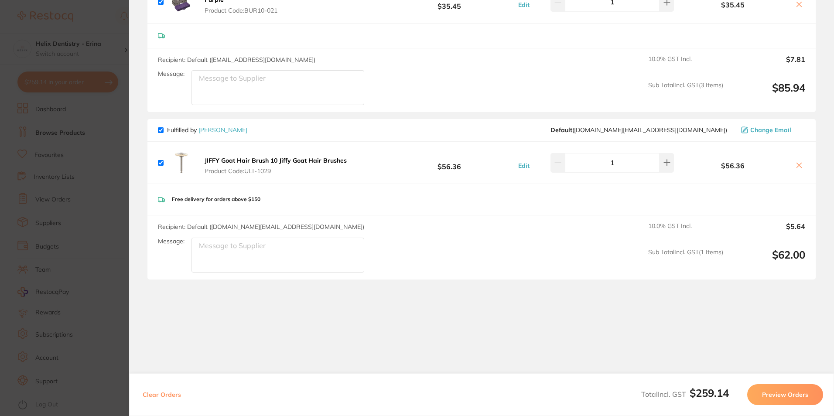
click at [283, 157] on b "JIFFY Goat Hair Brush 10 Jiffy Goat Hair Brushes" at bounding box center [276, 161] width 142 height 8
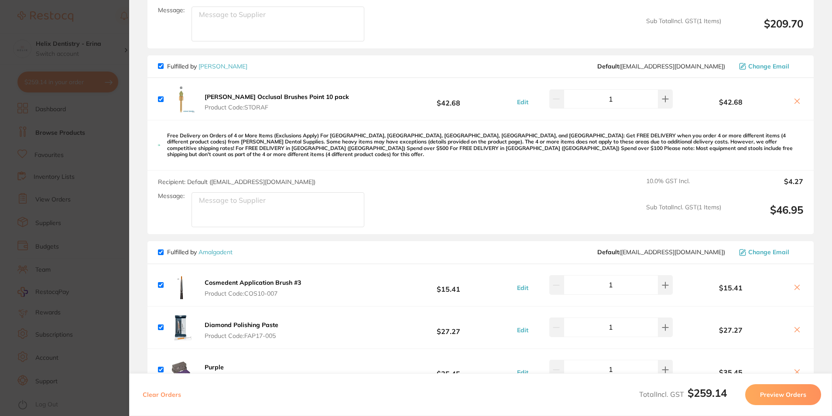
scroll to position [393, 0]
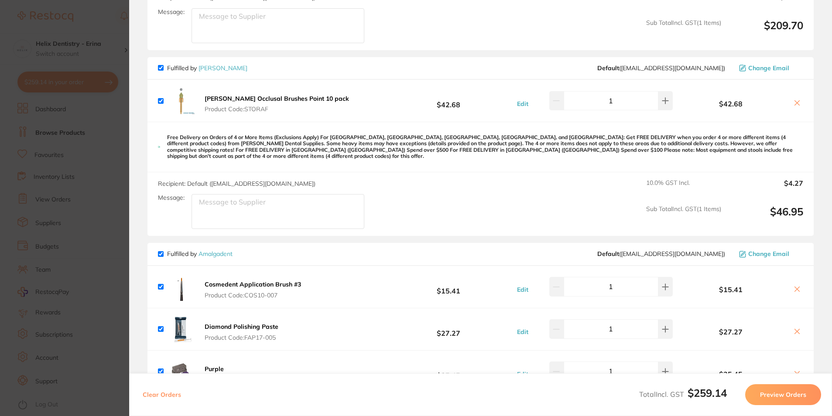
click at [113, 226] on section "Update RRP Set your pre negotiated price for this item. Item Agreed RRP (excl. …" at bounding box center [416, 208] width 832 height 416
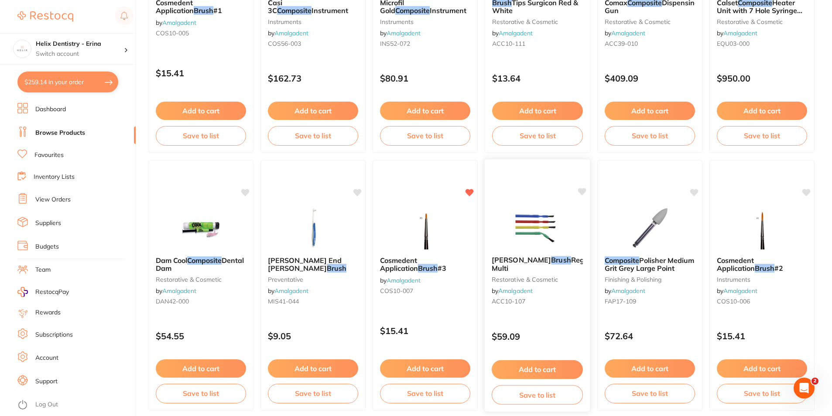
scroll to position [742, 0]
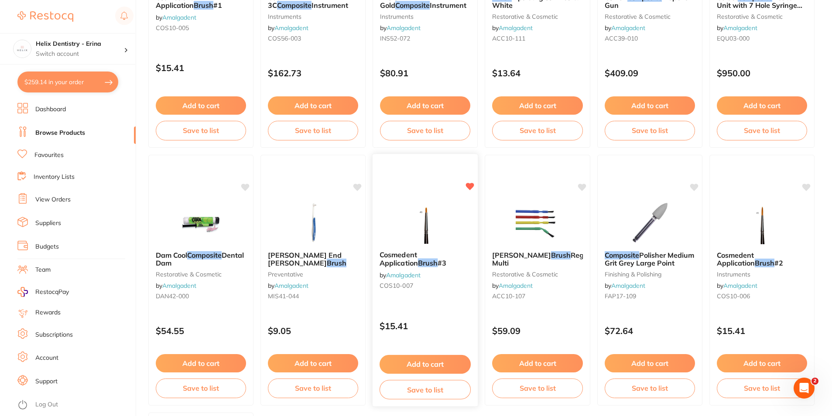
click at [422, 363] on button "Add to cart" at bounding box center [425, 364] width 91 height 19
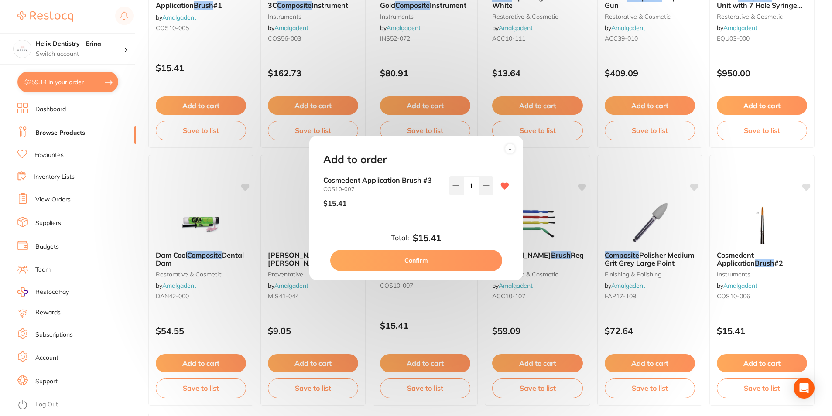
click at [431, 259] on button "Confirm" at bounding box center [416, 260] width 172 height 21
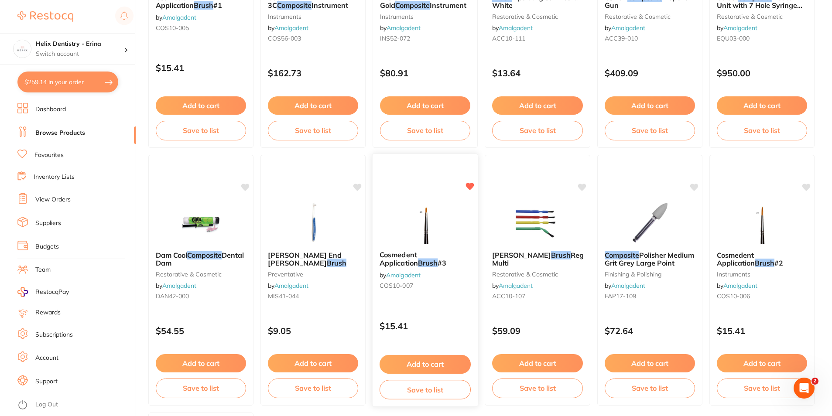
scroll to position [0, 0]
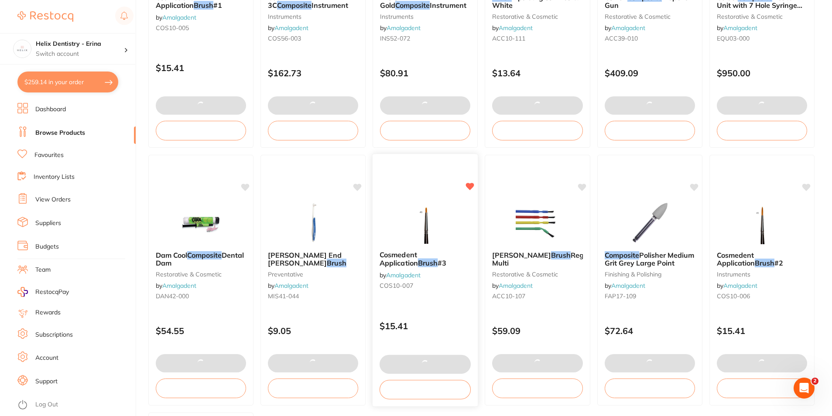
click at [416, 253] on span "Cosmedent Application" at bounding box center [399, 258] width 38 height 17
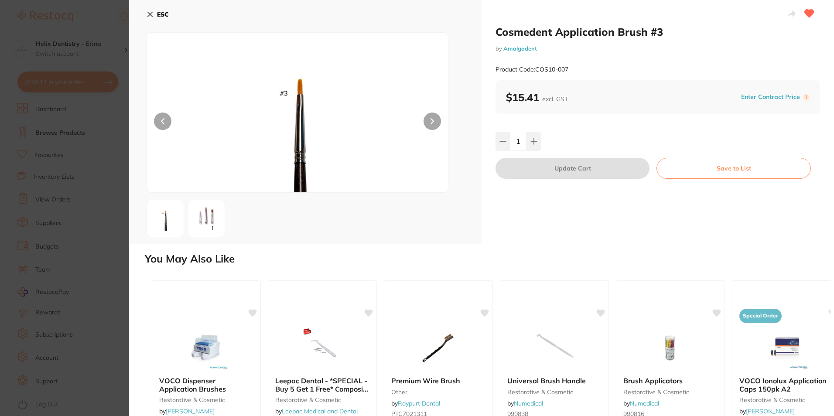
click at [205, 212] on img at bounding box center [206, 218] width 31 height 31
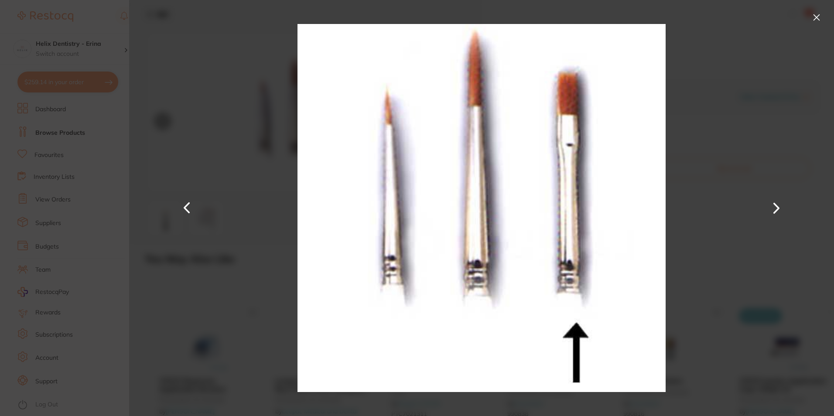
click at [700, 271] on div at bounding box center [481, 208] width 705 height 416
click at [819, 10] on button at bounding box center [817, 17] width 14 height 14
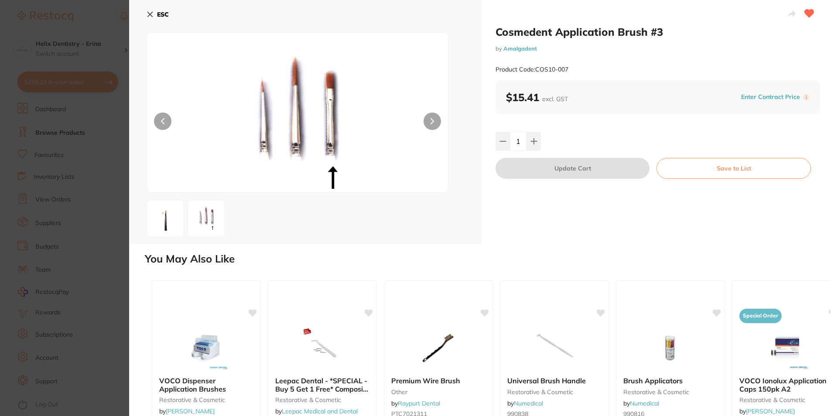
click at [818, 14] on div "Cosmedent Application Brush #3 by Amalgadent Product Code: COS10-007 $15.41 exc…" at bounding box center [658, 122] width 352 height 244
click at [161, 214] on img at bounding box center [165, 218] width 31 height 31
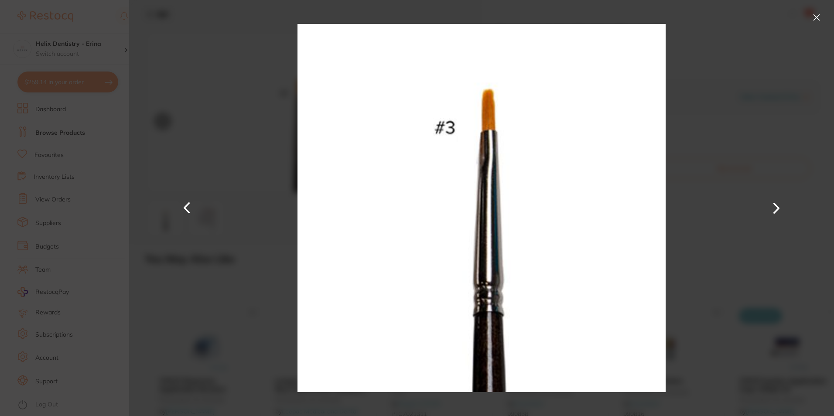
click at [693, 249] on div at bounding box center [481, 208] width 705 height 416
click at [726, 205] on div at bounding box center [481, 208] width 705 height 416
click at [815, 15] on button at bounding box center [817, 17] width 14 height 14
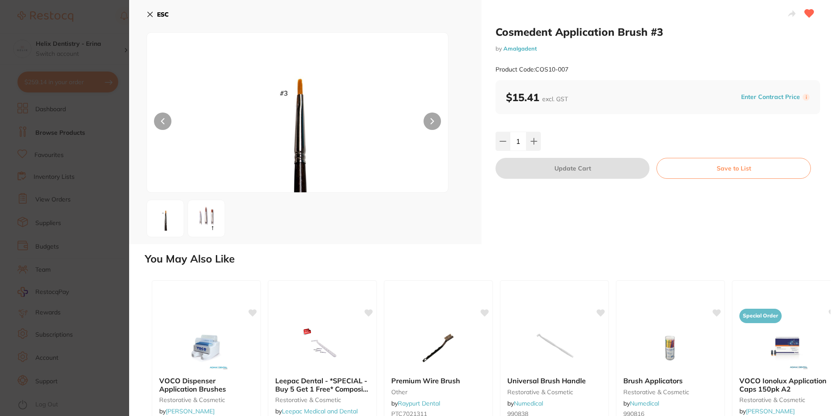
click at [72, 141] on section "Cosmedent Application Brush #3 by Amalgadent Product Code: COS10-007 ESC Cosmed…" at bounding box center [417, 208] width 834 height 416
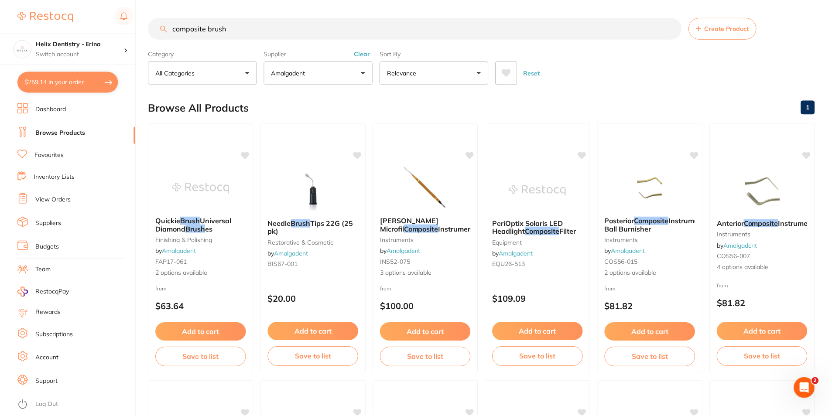
scroll to position [742, 0]
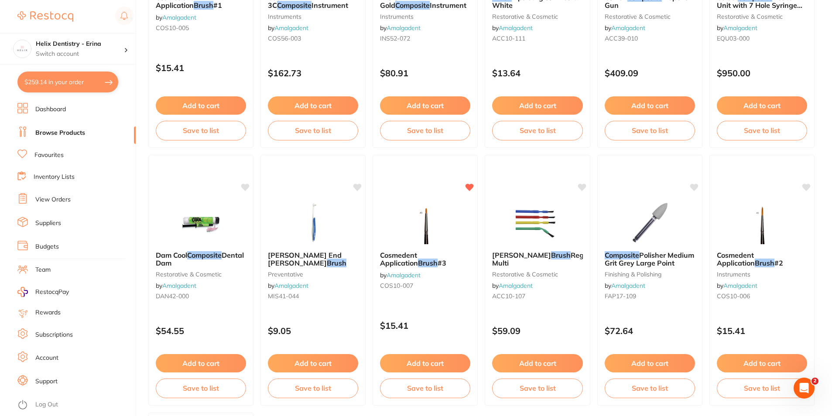
click at [92, 83] on button "$259.14 in your order" at bounding box center [67, 82] width 101 height 21
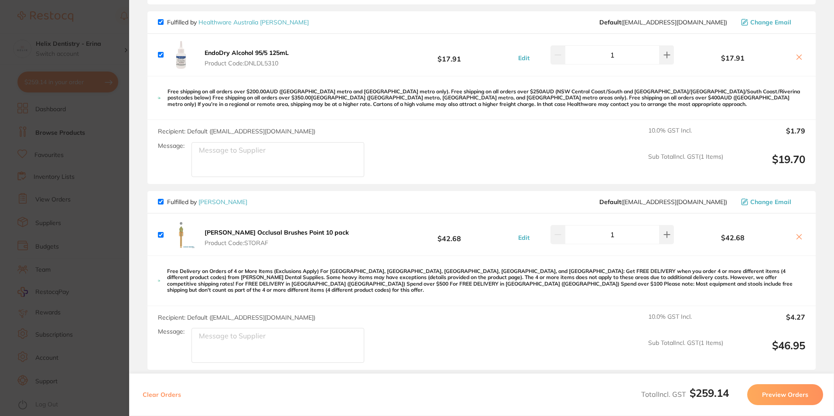
scroll to position [305, 0]
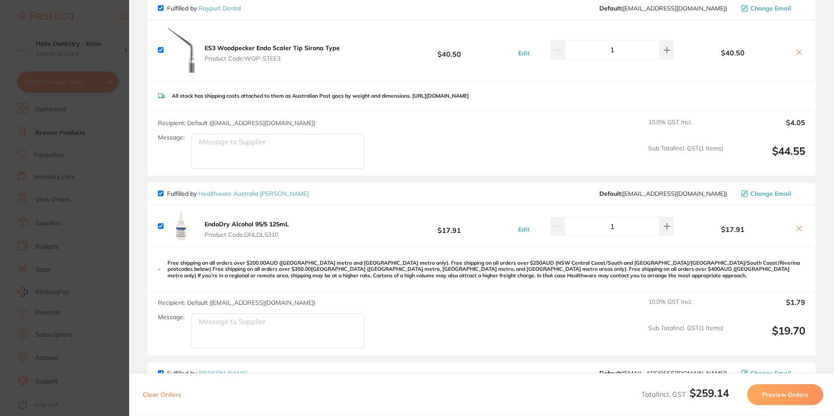
click at [796, 232] on icon at bounding box center [799, 228] width 7 height 7
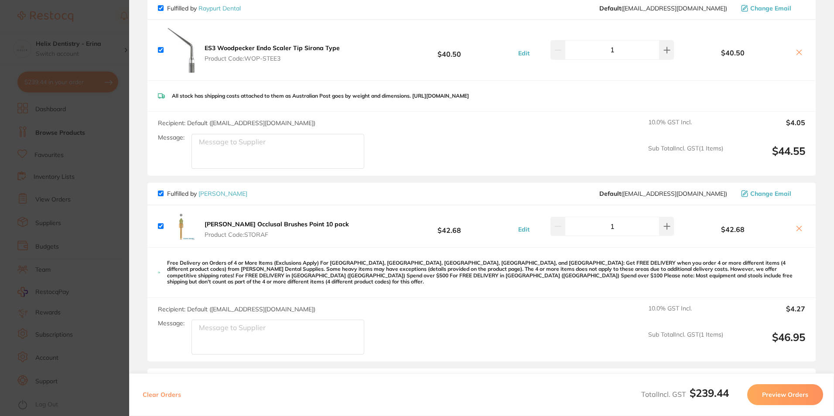
scroll to position [76, 0]
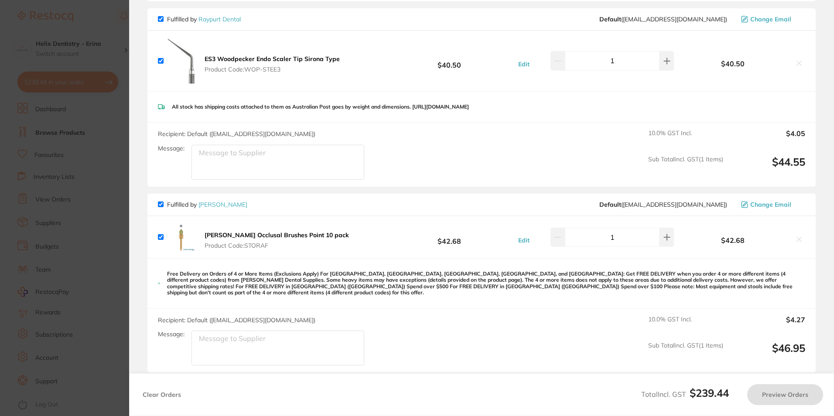
checkbox input "true"
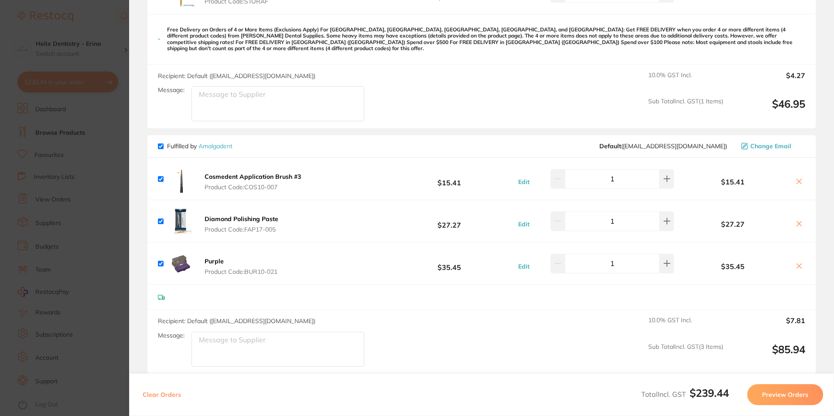
scroll to position [408, 0]
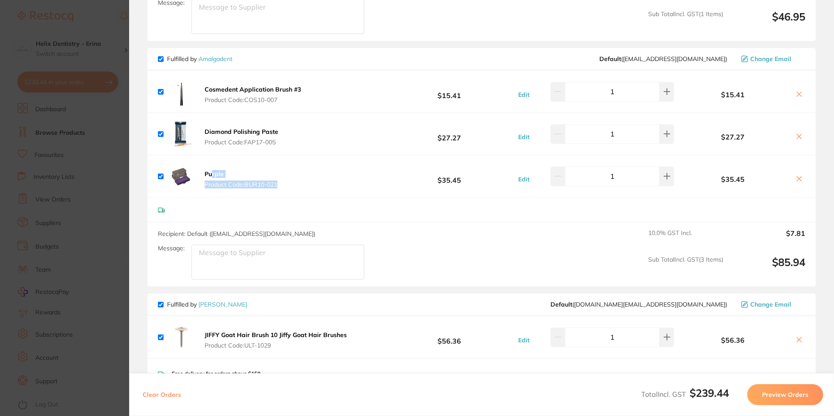
drag, startPoint x: 285, startPoint y: 175, endPoint x: 210, endPoint y: 168, distance: 75.0
click at [210, 168] on div "Purple Product Code: BUR10-021 $35.45 Edit 1 $35.45" at bounding box center [481, 176] width 668 height 42
drag, startPoint x: 210, startPoint y: 168, endPoint x: 318, endPoint y: 173, distance: 107.4
click at [318, 173] on div "Purple Product Code: BUR10-021 $35.45 Edit 1 $35.45" at bounding box center [481, 176] width 668 height 42
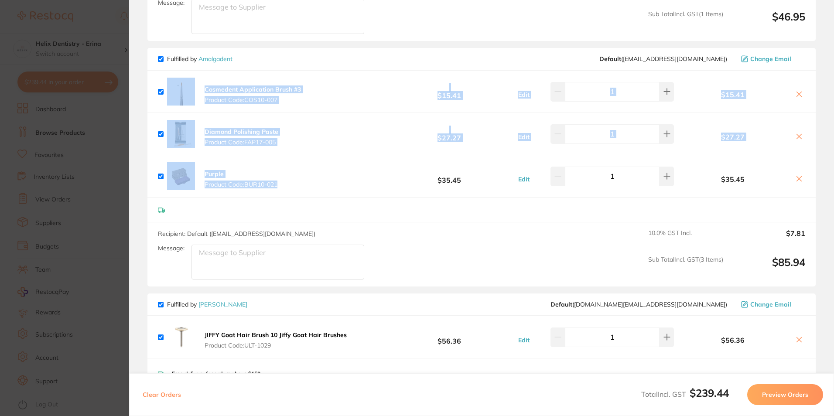
drag, startPoint x: 322, startPoint y: 181, endPoint x: 194, endPoint y: 91, distance: 157.0
click at [194, 91] on ul "Cosmedent Application Brush #3 Product Code: COS10-007 $15.41 Edit 1 $15.41 Dia…" at bounding box center [481, 134] width 668 height 127
drag, startPoint x: 194, startPoint y: 91, endPoint x: 324, endPoint y: 168, distance: 151.8
click at [324, 168] on div "Purple Product Code: BUR10-021 $35.45 Edit 1 $35.45" at bounding box center [481, 176] width 668 height 42
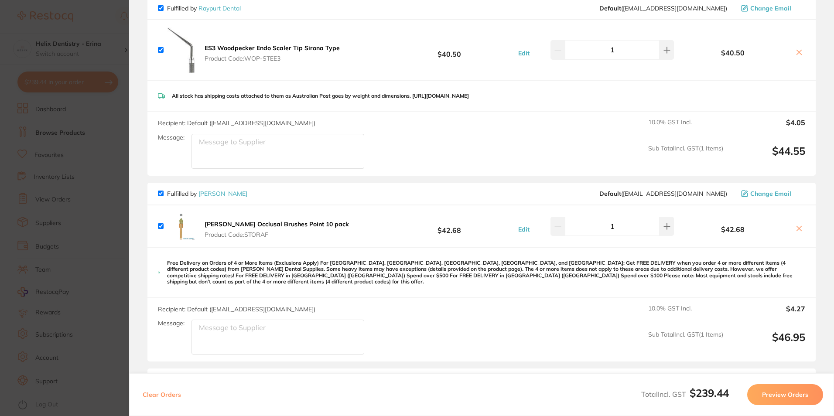
scroll to position [393, 0]
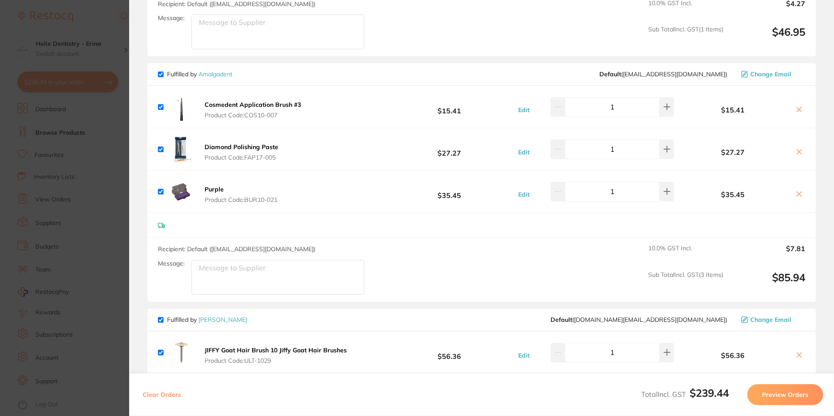
click at [121, 28] on section "Update RRP Set your pre negotiated price for this item. Item Agreed RRP (excl. …" at bounding box center [417, 208] width 834 height 416
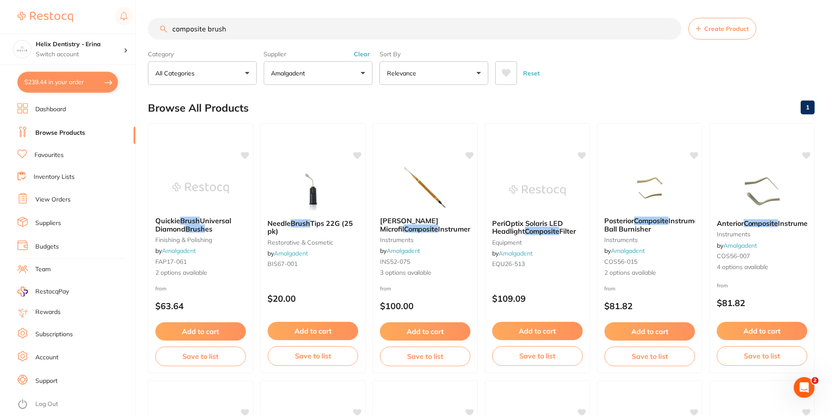
scroll to position [742, 0]
